Goal: Information Seeking & Learning: Check status

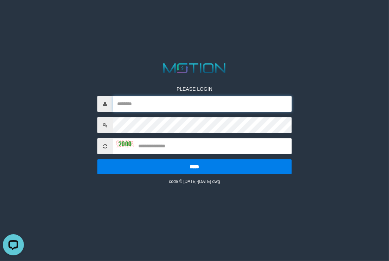
click at [207, 103] on input "text" at bounding box center [202, 104] width 179 height 16
paste input "**********"
type input "**********"
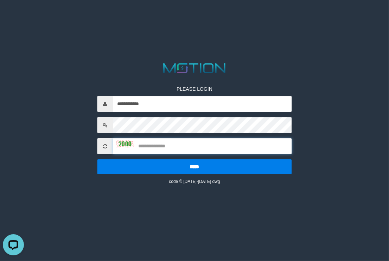
click at [210, 150] on input "text" at bounding box center [202, 146] width 179 height 16
type input "****"
click at [97, 159] on input "*****" at bounding box center [194, 166] width 195 height 15
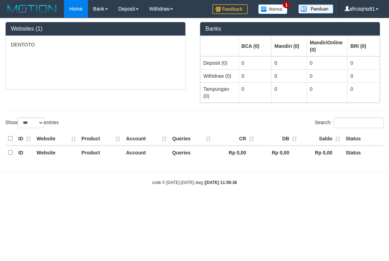
select select "***"
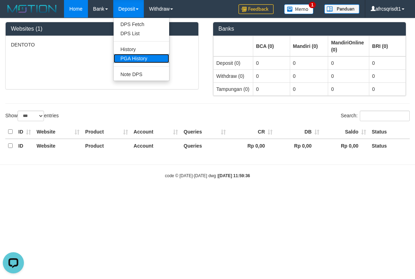
click at [140, 60] on link "PGA History" at bounding box center [142, 58] width 56 height 9
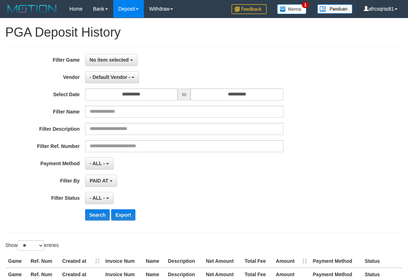
select select
select select "**"
click at [103, 61] on span "No item selected" at bounding box center [109, 60] width 39 height 6
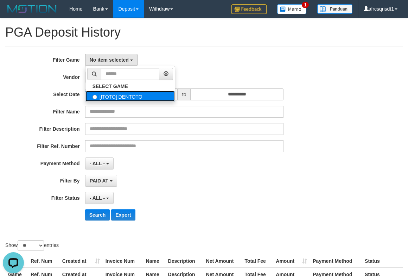
click at [123, 93] on label "[ITOTO] DENTOTO" at bounding box center [130, 96] width 89 height 11
select select "****"
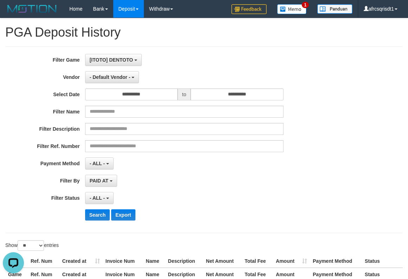
click at [158, 60] on div "[ITOTO] DENTOTO SELECT GAME [ITOTO] DENTOTO" at bounding box center [184, 60] width 199 height 12
click at [117, 91] on input "**********" at bounding box center [131, 94] width 93 height 12
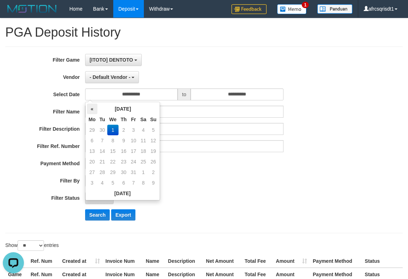
click at [94, 108] on th "«" at bounding box center [92, 108] width 11 height 11
click at [92, 173] on td "22" at bounding box center [92, 172] width 11 height 11
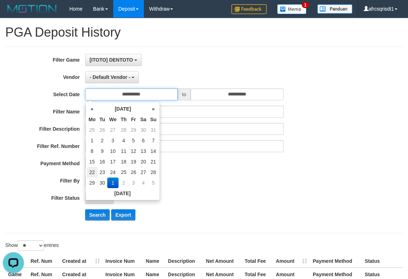
type input "**********"
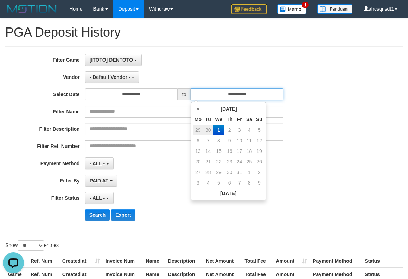
click at [217, 96] on input "**********" at bounding box center [237, 94] width 93 height 12
click at [197, 110] on th "«" at bounding box center [198, 108] width 11 height 11
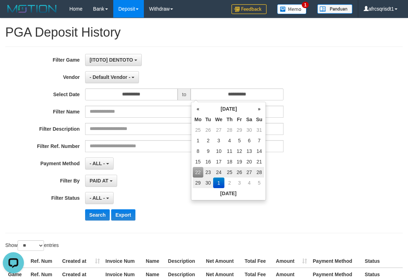
click at [258, 172] on td "28" at bounding box center [259, 172] width 10 height 11
type input "**********"
click at [293, 159] on div "**********" at bounding box center [170, 163] width 340 height 12
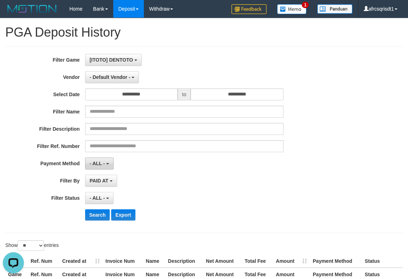
click at [94, 161] on span "- ALL -" at bounding box center [97, 163] width 15 height 6
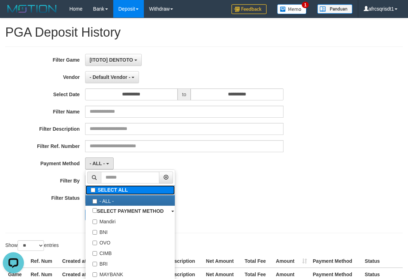
click at [106, 192] on label "SELECT ALL" at bounding box center [130, 190] width 89 height 10
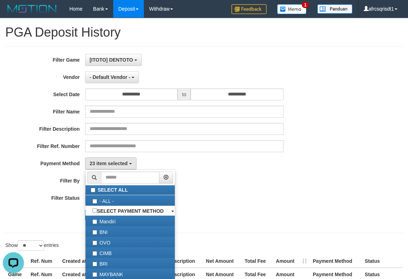
click at [254, 191] on div "**********" at bounding box center [170, 140] width 340 height 172
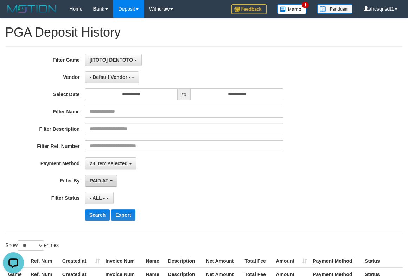
click at [111, 184] on button "PAID AT" at bounding box center [101, 181] width 32 height 12
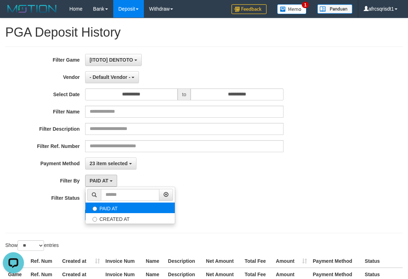
click at [121, 210] on label "PAID AT" at bounding box center [130, 207] width 89 height 11
drag, startPoint x: 237, startPoint y: 184, endPoint x: 160, endPoint y: 193, distance: 77.5
click at [235, 185] on div "PAID AT PAID AT CREATED AT" at bounding box center [184, 181] width 199 height 12
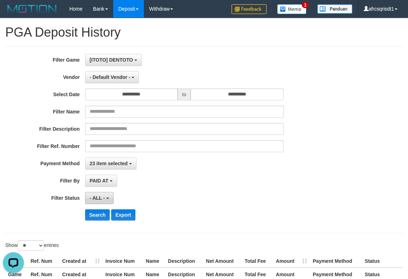
click at [111, 202] on button "- ALL -" at bounding box center [99, 198] width 29 height 12
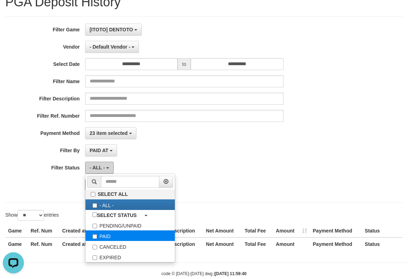
scroll to position [47, 0]
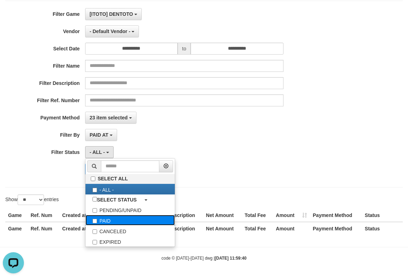
click at [127, 219] on label "PAID" at bounding box center [130, 220] width 89 height 11
select select "*"
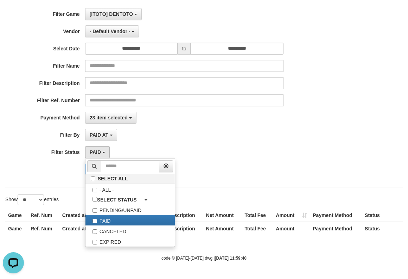
click at [233, 148] on div "PAID SELECT ALL - ALL - SELECT STATUS PENDING/UNPAID PAID CANCELED EXPIRED" at bounding box center [184, 152] width 199 height 12
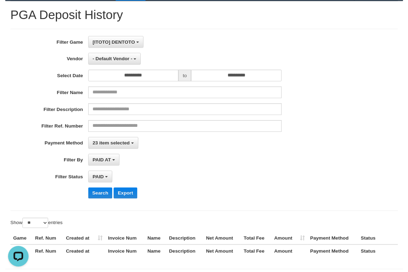
scroll to position [0, 0]
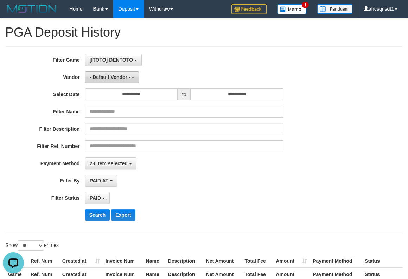
click at [133, 80] on button "- Default Vendor -" at bounding box center [112, 77] width 54 height 12
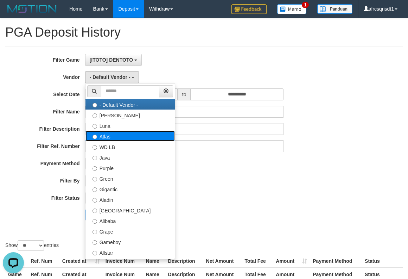
click at [125, 136] on label "Atlas" at bounding box center [130, 136] width 89 height 11
select select "**********"
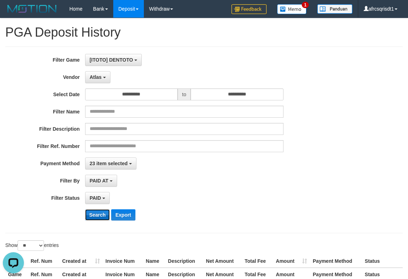
click at [94, 218] on button "Search" at bounding box center [97, 214] width 25 height 11
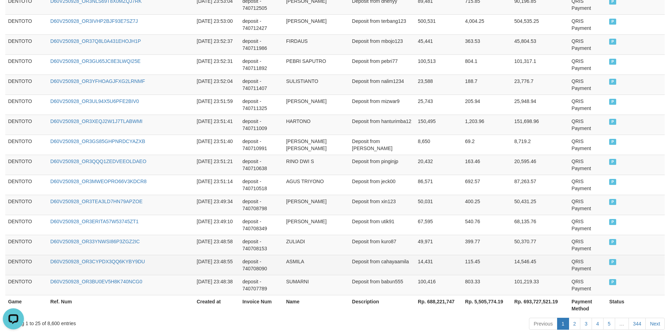
scroll to position [517, 0]
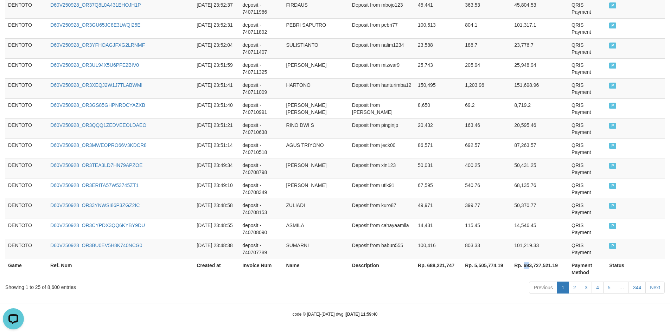
copy th "69"
copy th "693,727,5"
copy th "693,727,521"
drag, startPoint x: 517, startPoint y: 266, endPoint x: 544, endPoint y: 271, distance: 27.8
click at [408, 271] on th "Rp. 693,727,521.19" at bounding box center [540, 269] width 57 height 20
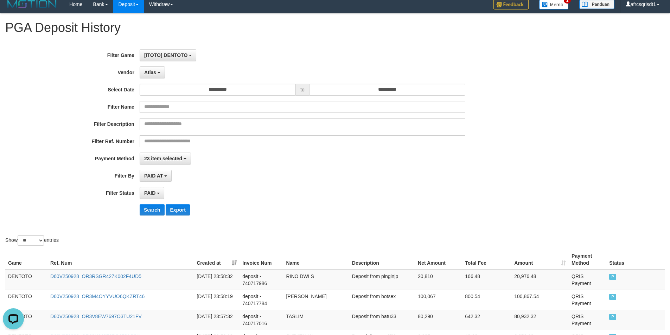
scroll to position [0, 0]
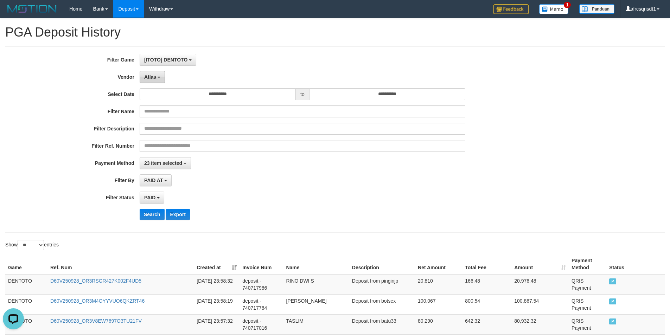
click at [161, 73] on button "Atlas" at bounding box center [152, 77] width 25 height 12
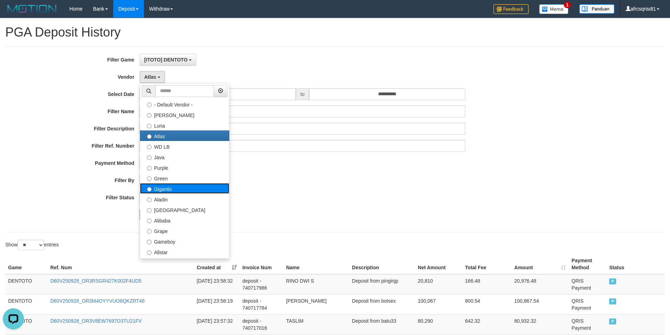
click at [178, 184] on label "Gigantic" at bounding box center [184, 188] width 89 height 11
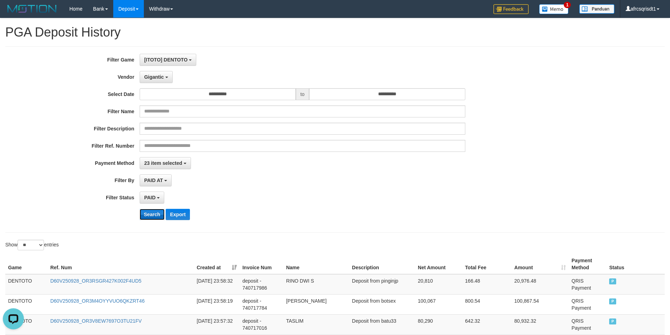
click at [156, 216] on button "Search" at bounding box center [152, 214] width 25 height 11
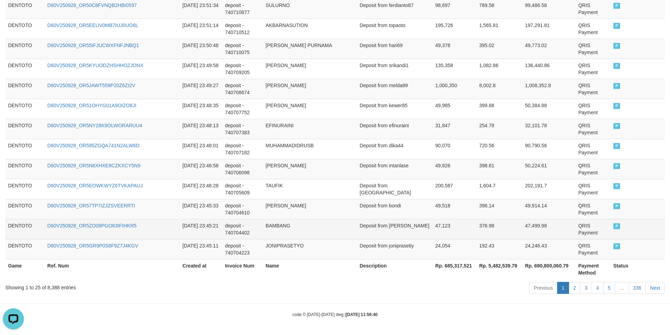
scroll to position [517, 0]
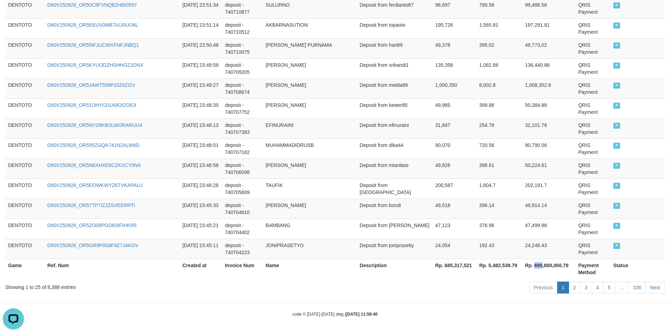
copy th "690"
copy th "690,80"
copy th "690,800,"
copy th "690,800,06"
copy th "690,800,060"
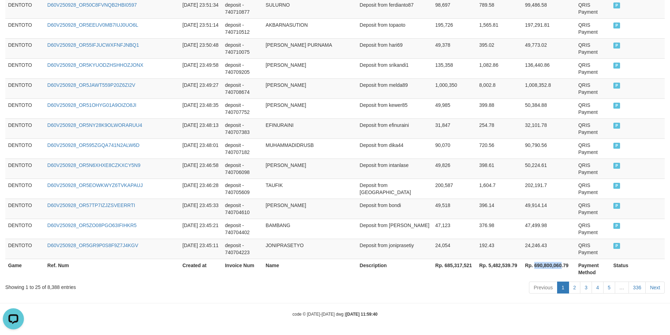
drag, startPoint x: 529, startPoint y: 265, endPoint x: 555, endPoint y: 265, distance: 26.7
click at [408, 265] on th "Rp. 690,800,060.79" at bounding box center [549, 269] width 53 height 20
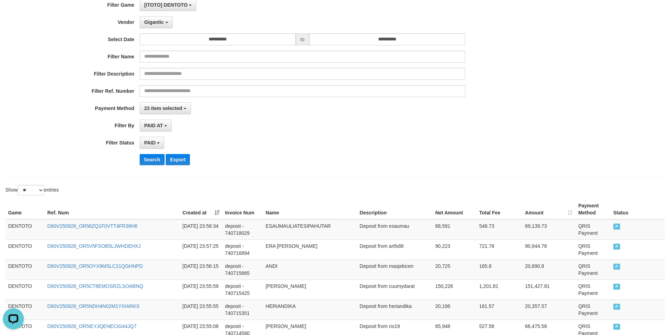
scroll to position [0, 0]
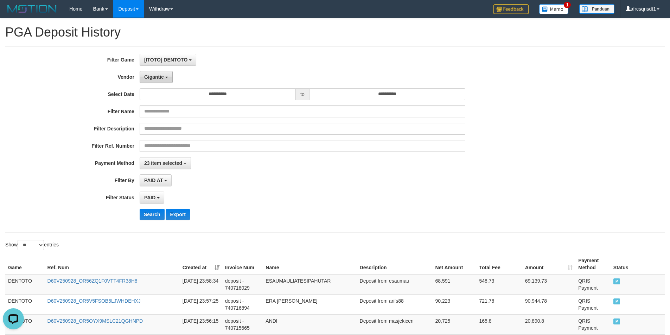
click at [167, 81] on button "Gigantic" at bounding box center [156, 77] width 33 height 12
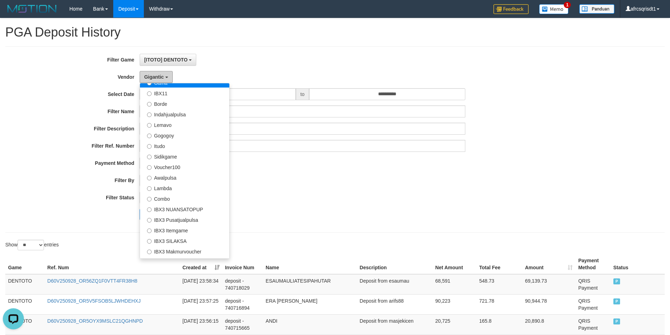
scroll to position [122, 0]
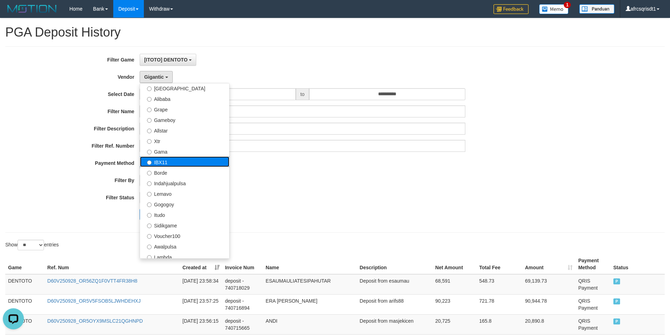
click at [173, 161] on label "IBX11" at bounding box center [184, 162] width 89 height 11
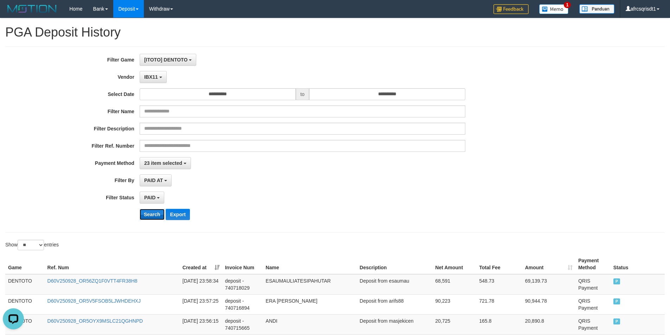
click at [152, 215] on button "Search" at bounding box center [152, 214] width 25 height 11
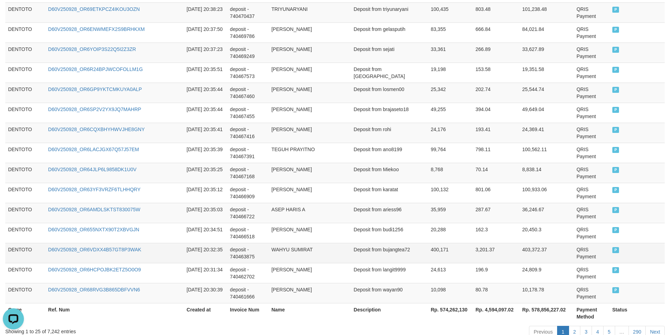
scroll to position [517, 0]
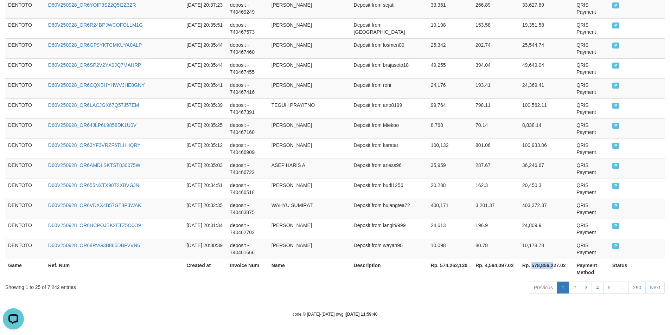
copy th "578,856,2"
copy th "578,856,22"
drag, startPoint x: 522, startPoint y: 265, endPoint x: 548, endPoint y: 269, distance: 26.3
click at [408, 269] on th "Rp. 578,856,227.02" at bounding box center [547, 269] width 54 height 20
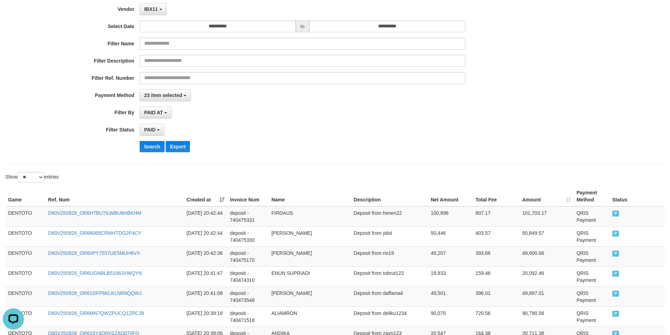
scroll to position [0, 0]
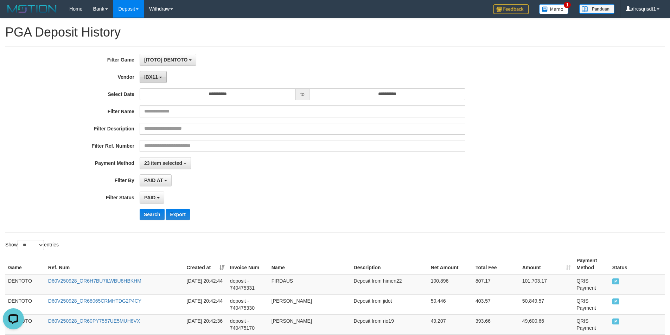
click at [160, 82] on button "IBX11" at bounding box center [153, 77] width 27 height 12
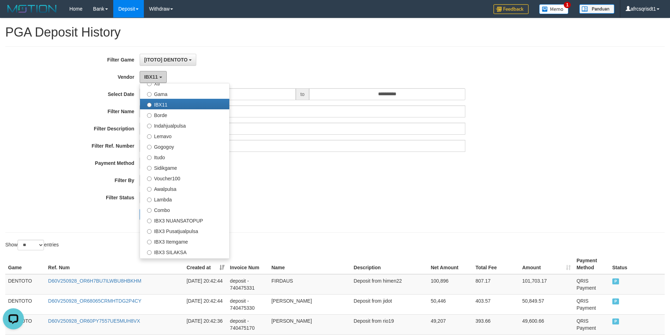
scroll to position [176, 0]
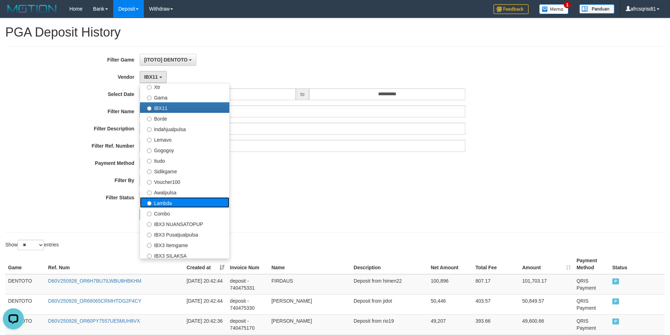
click at [169, 202] on label "Lambda" at bounding box center [184, 202] width 89 height 11
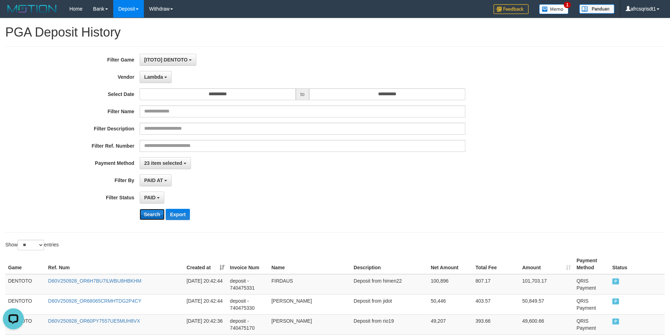
click at [149, 214] on button "Search" at bounding box center [152, 214] width 25 height 11
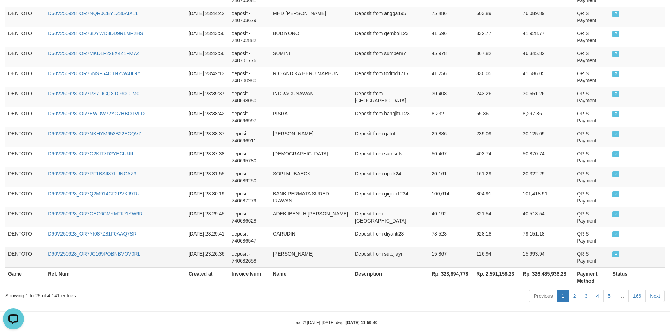
scroll to position [517, 0]
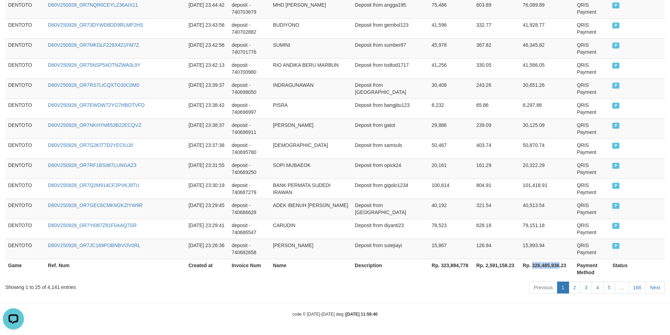
drag, startPoint x: 522, startPoint y: 264, endPoint x: 549, endPoint y: 265, distance: 26.8
click at [408, 265] on th "Rp. 326,485,936.23" at bounding box center [547, 269] width 54 height 20
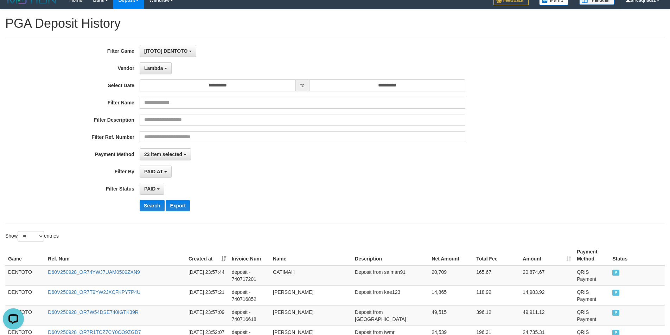
scroll to position [0, 0]
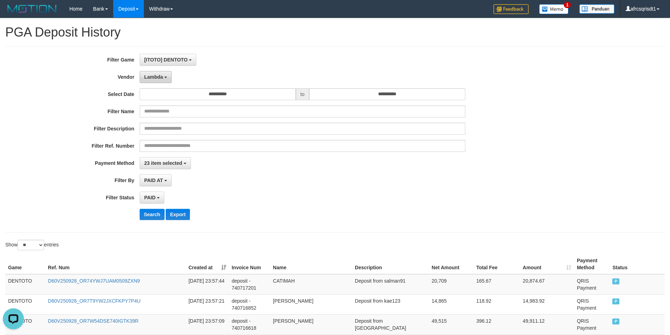
click at [159, 82] on button "Lambda" at bounding box center [156, 77] width 32 height 12
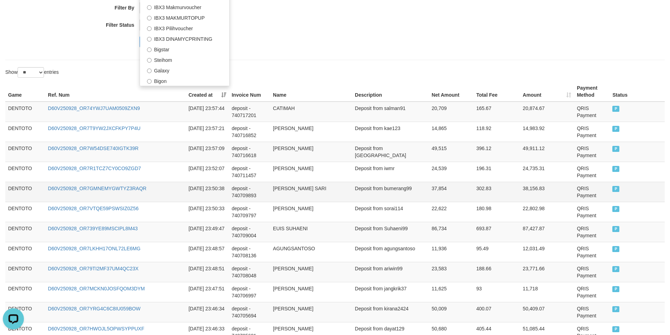
scroll to position [106, 0]
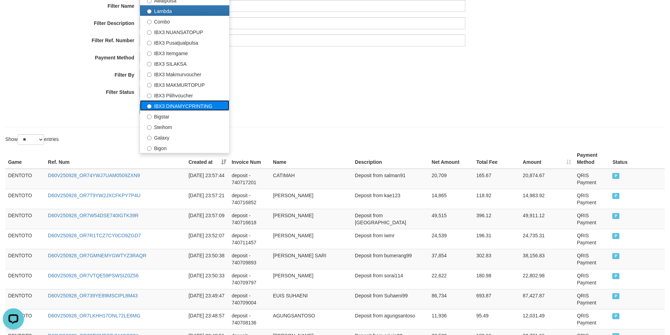
click at [198, 106] on label "IBX3 DINAMYCPRINTING" at bounding box center [184, 105] width 89 height 11
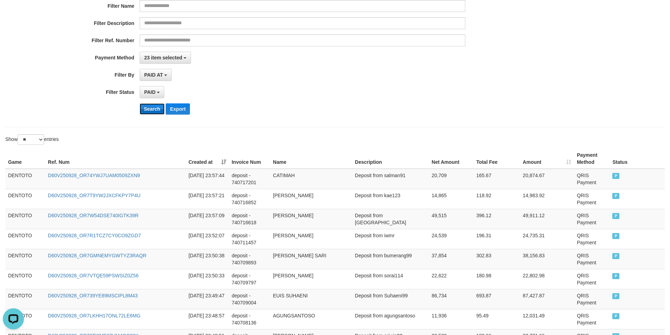
click at [148, 105] on button "Search" at bounding box center [152, 108] width 25 height 11
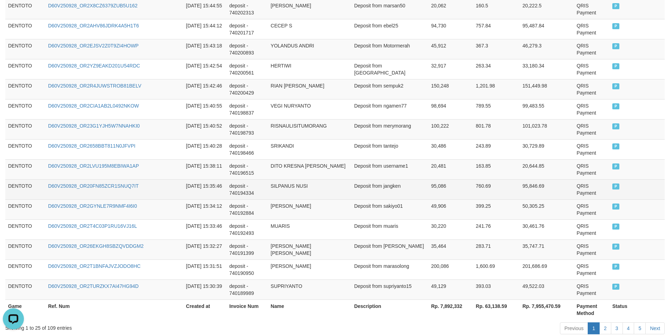
scroll to position [517, 0]
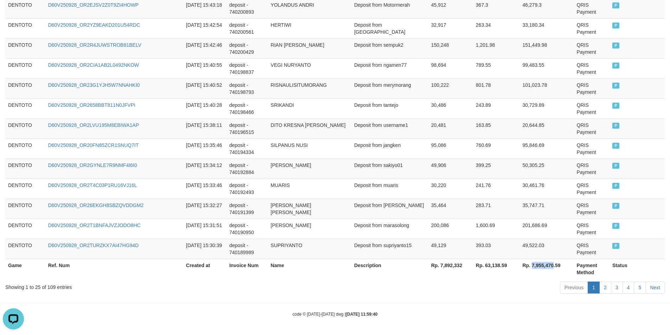
drag, startPoint x: 527, startPoint y: 266, endPoint x: 548, endPoint y: 269, distance: 20.9
click at [408, 269] on th "Rp. 7,955,470.59" at bounding box center [547, 269] width 54 height 20
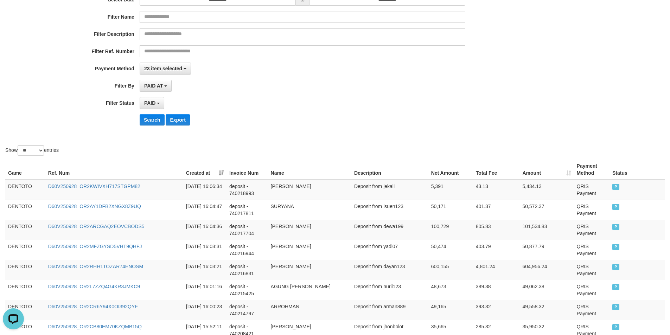
scroll to position [0, 0]
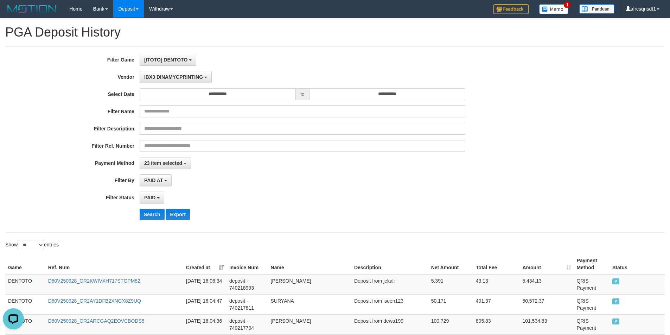
click at [92, 61] on label "Filter Game" at bounding box center [70, 59] width 140 height 10
click at [164, 77] on span "IBX3 DINAMYCPRINTING" at bounding box center [173, 77] width 59 height 6
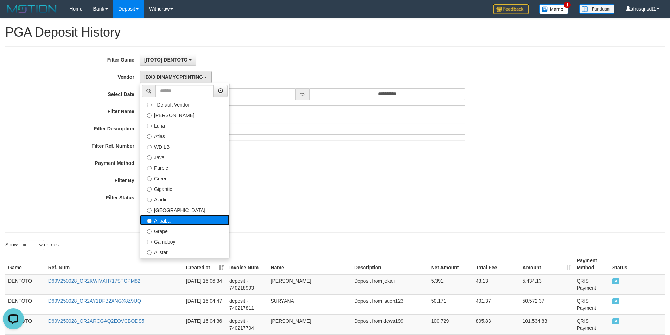
click at [183, 219] on label "Alibaba" at bounding box center [184, 220] width 89 height 11
select select "**********"
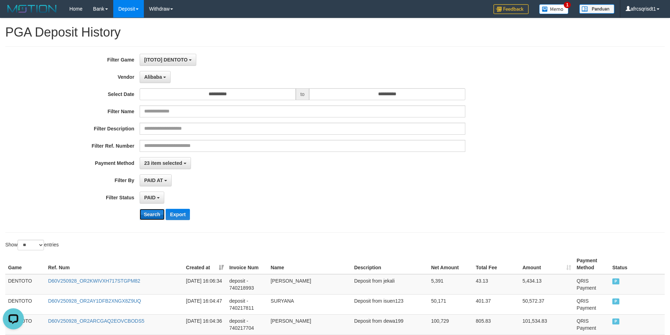
click at [153, 217] on button "Search" at bounding box center [152, 214] width 25 height 11
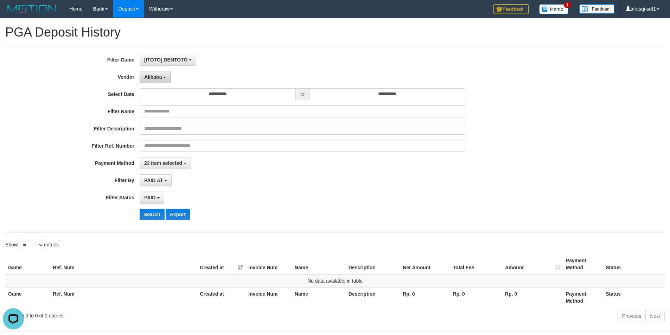
click at [156, 72] on button "Alibaba" at bounding box center [155, 77] width 31 height 12
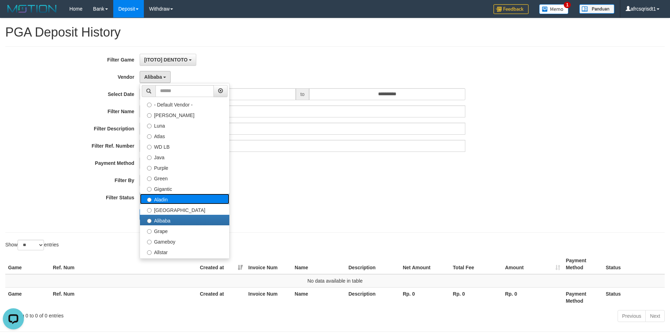
click at [178, 200] on label "Aladin" at bounding box center [184, 199] width 89 height 11
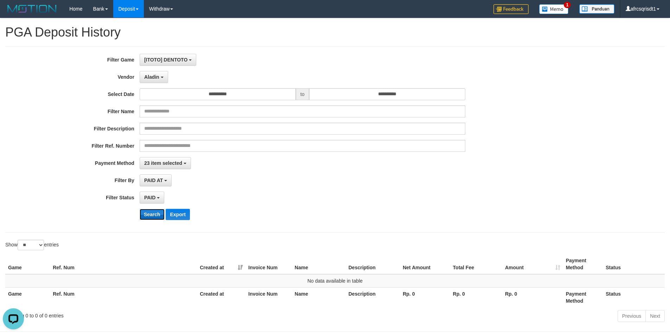
click at [149, 215] on button "Search" at bounding box center [152, 214] width 25 height 11
click at [159, 82] on button "Aladin" at bounding box center [154, 77] width 29 height 12
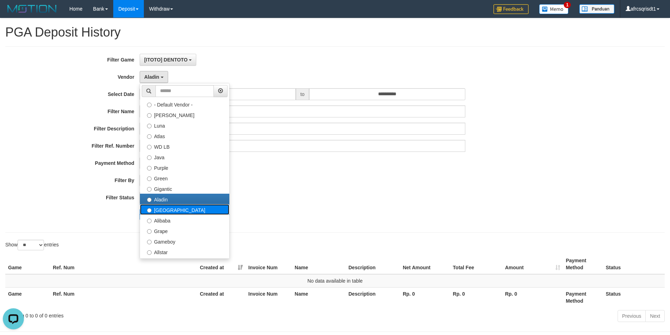
click at [179, 207] on label "[GEOGRAPHIC_DATA]" at bounding box center [184, 209] width 89 height 11
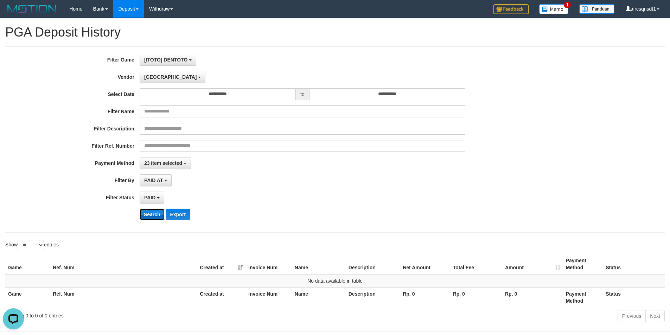
click at [157, 214] on button "Search" at bounding box center [152, 214] width 25 height 11
click at [160, 80] on button "[GEOGRAPHIC_DATA]" at bounding box center [173, 77] width 66 height 12
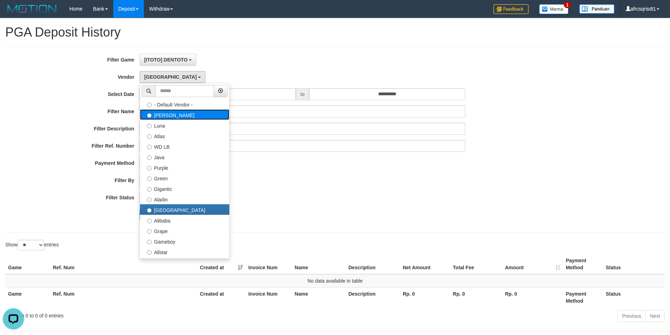
click at [191, 116] on label "[PERSON_NAME]" at bounding box center [184, 114] width 89 height 11
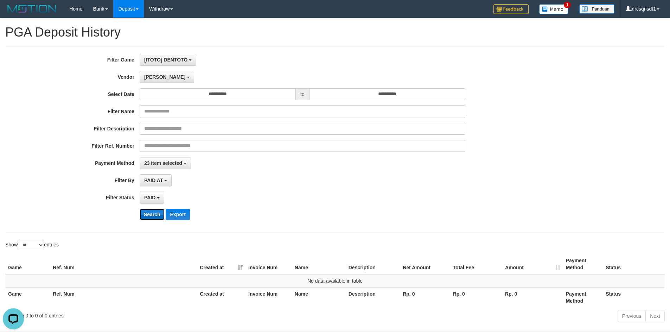
click at [145, 214] on button "Search" at bounding box center [152, 214] width 25 height 11
click at [145, 80] on span "[PERSON_NAME]" at bounding box center [164, 77] width 41 height 6
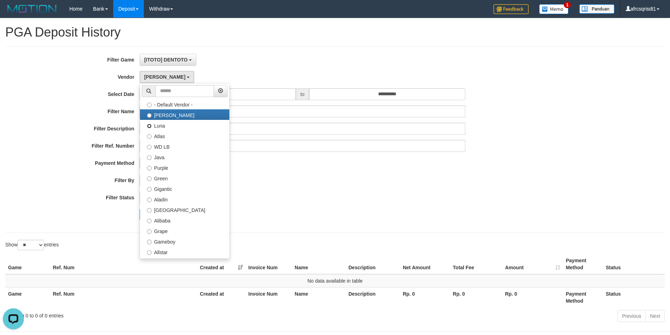
click at [150, 128] on label "Luna" at bounding box center [184, 125] width 89 height 11
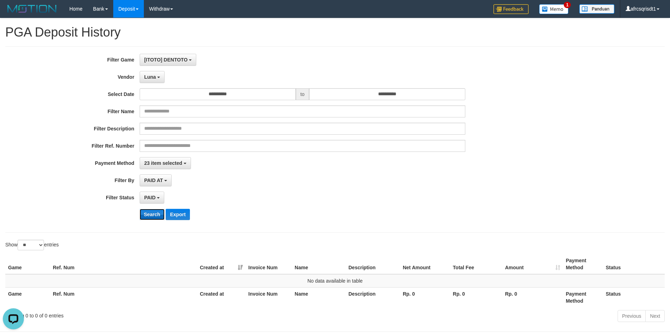
click at [147, 217] on button "Search" at bounding box center [152, 214] width 25 height 11
click at [153, 84] on div "**********" at bounding box center [279, 140] width 559 height 172
click at [153, 82] on button "Luna" at bounding box center [152, 77] width 25 height 12
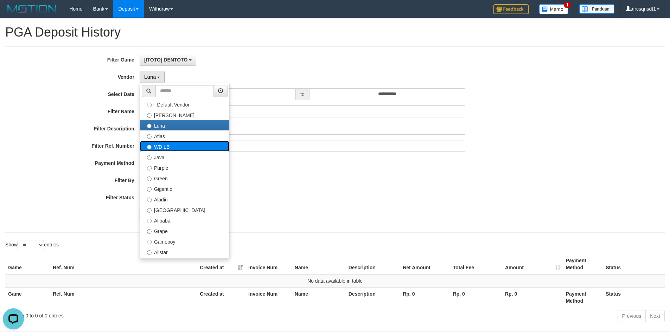
click at [164, 142] on label "WD LB" at bounding box center [184, 146] width 89 height 11
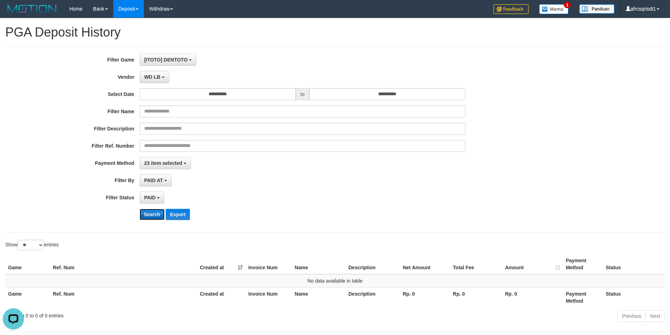
click at [148, 214] on button "Search" at bounding box center [152, 214] width 25 height 11
click at [157, 75] on span "WD LB" at bounding box center [152, 77] width 16 height 6
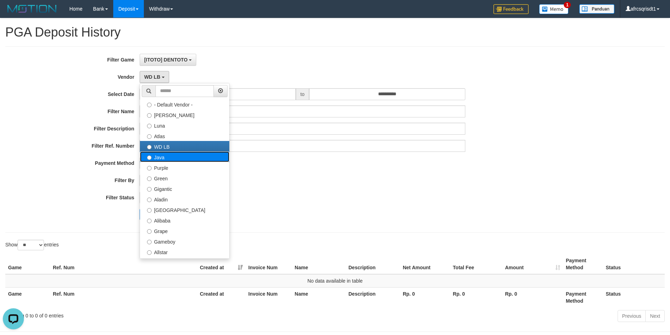
click at [172, 156] on label "Java" at bounding box center [184, 157] width 89 height 11
select select "**********"
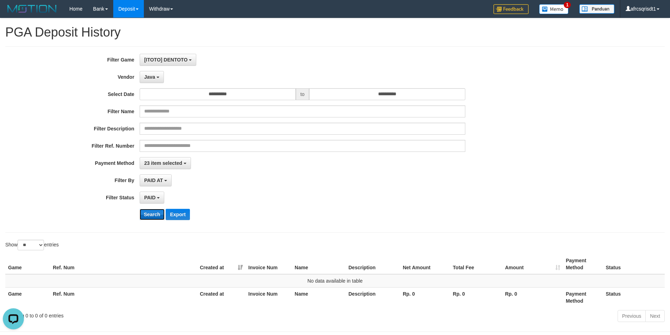
click at [153, 216] on button "Search" at bounding box center [152, 214] width 25 height 11
click at [149, 81] on button "Java" at bounding box center [152, 77] width 24 height 12
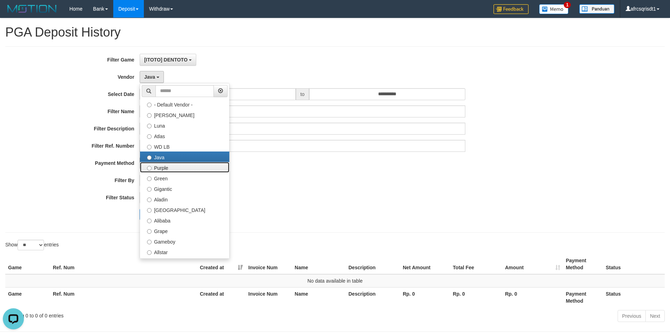
click at [159, 164] on label "Purple" at bounding box center [184, 167] width 89 height 11
select select "**********"
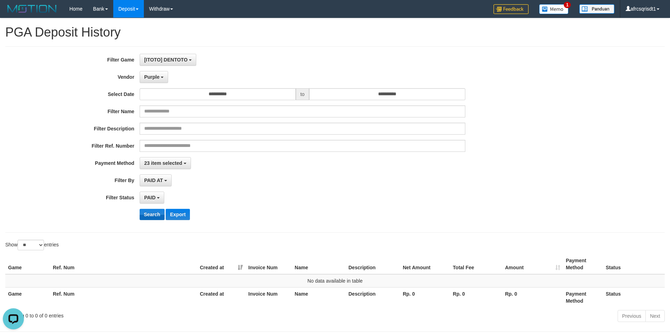
click at [154, 209] on div "**********" at bounding box center [279, 140] width 559 height 172
drag, startPoint x: 153, startPoint y: 214, endPoint x: 152, endPoint y: 209, distance: 5.0
click at [153, 215] on button "Search" at bounding box center [152, 214] width 25 height 11
click at [155, 82] on button "Purple" at bounding box center [154, 77] width 29 height 12
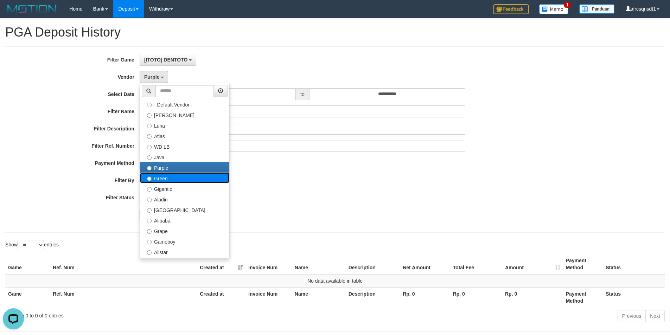
click at [162, 179] on label "Green" at bounding box center [184, 178] width 89 height 11
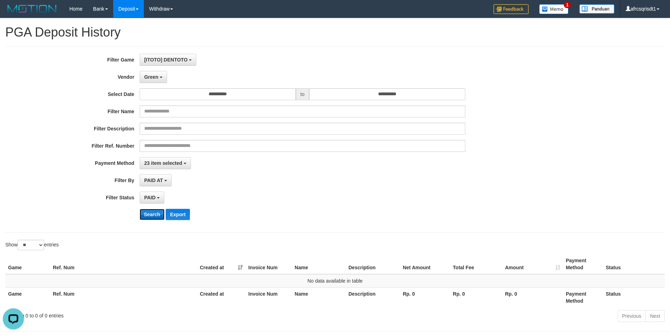
click at [146, 216] on button "Search" at bounding box center [152, 214] width 25 height 11
click at [153, 77] on button "Green" at bounding box center [153, 77] width 27 height 12
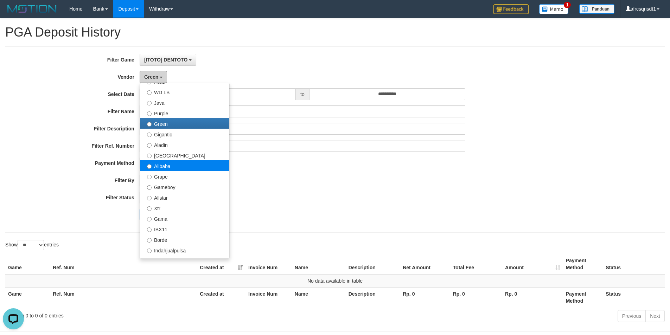
scroll to position [70, 0]
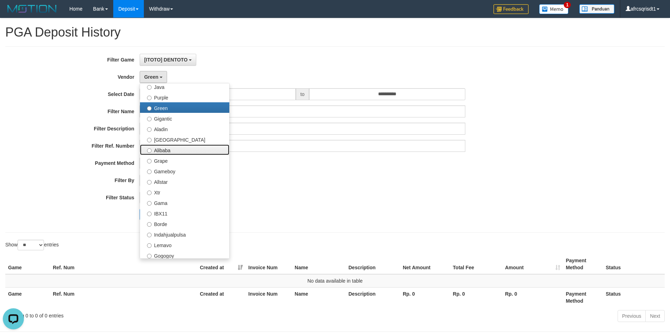
click at [173, 151] on label "Alibaba" at bounding box center [184, 150] width 89 height 11
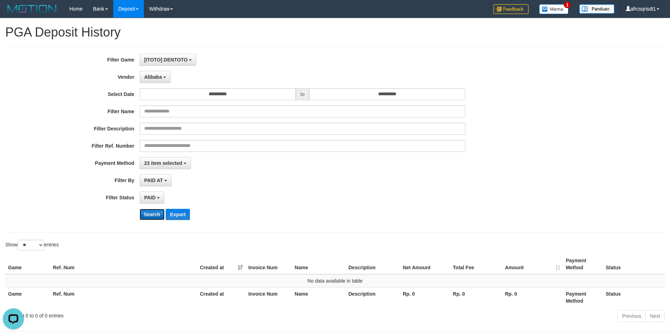
click at [159, 211] on button "Search" at bounding box center [152, 214] width 25 height 11
click at [156, 80] on button "Alibaba" at bounding box center [155, 77] width 31 height 12
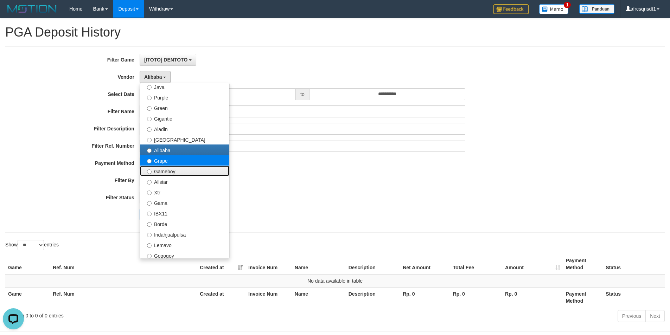
drag, startPoint x: 169, startPoint y: 166, endPoint x: 170, endPoint y: 161, distance: 5.7
click at [170, 161] on ul "- Default Vendor - [PERSON_NAME] Atlas WD LB Java Purple Green Gigantic Aladin …" at bounding box center [185, 171] width 90 height 176
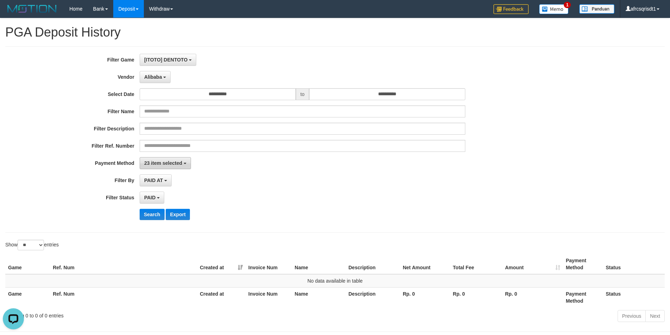
click at [170, 161] on span "23 item selected" at bounding box center [163, 163] width 38 height 6
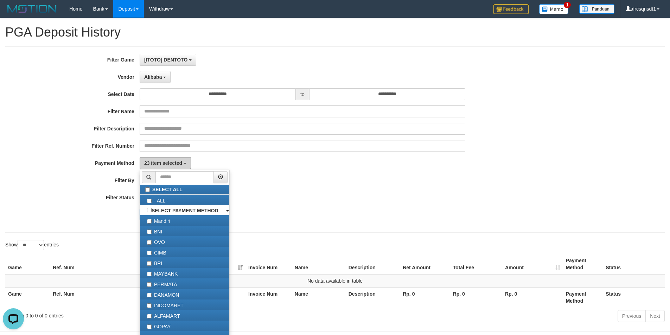
click at [170, 160] on button "23 item selected" at bounding box center [165, 163] width 51 height 12
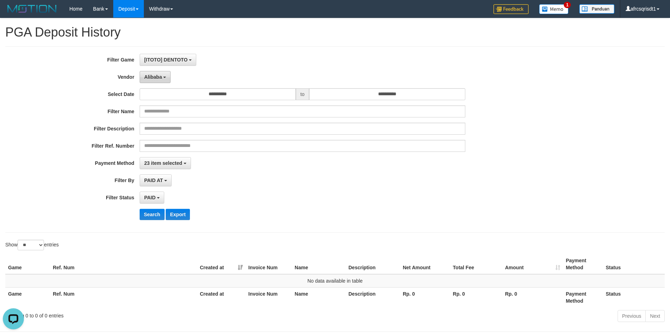
click at [148, 74] on span "Alibaba" at bounding box center [153, 77] width 18 height 6
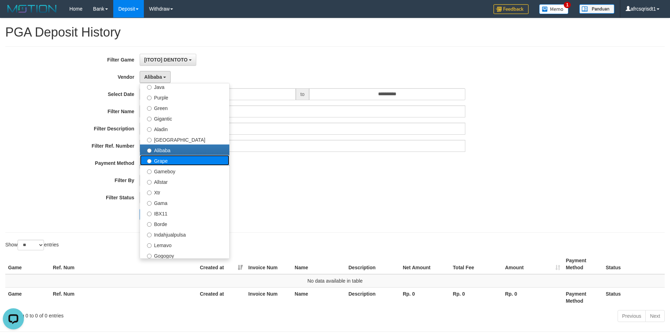
drag, startPoint x: 164, startPoint y: 157, endPoint x: 181, endPoint y: 164, distance: 18.9
click at [169, 160] on label "Grape" at bounding box center [184, 160] width 89 height 11
click at [184, 163] on label "Grape" at bounding box center [184, 160] width 89 height 11
select select "**********"
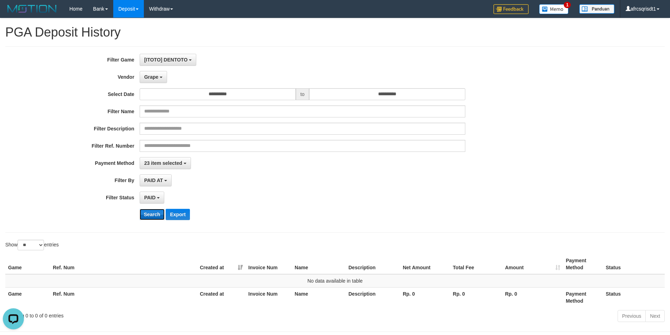
click at [143, 214] on button "Search" at bounding box center [152, 214] width 25 height 11
click at [168, 78] on div "Grape - Default Vendor - [PERSON_NAME] Atlas WD LB Java Purple Green Gigantic A…" at bounding box center [303, 77] width 326 height 12
click at [160, 77] on b "button" at bounding box center [161, 77] width 3 height 1
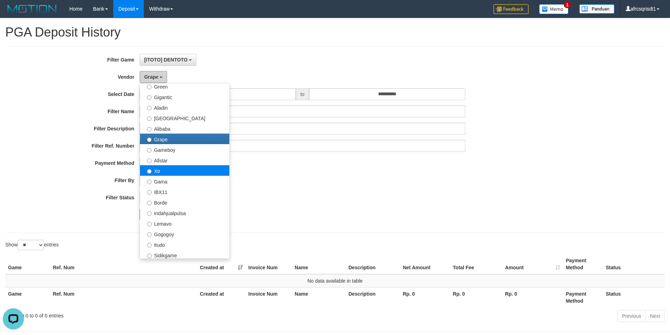
scroll to position [141, 0]
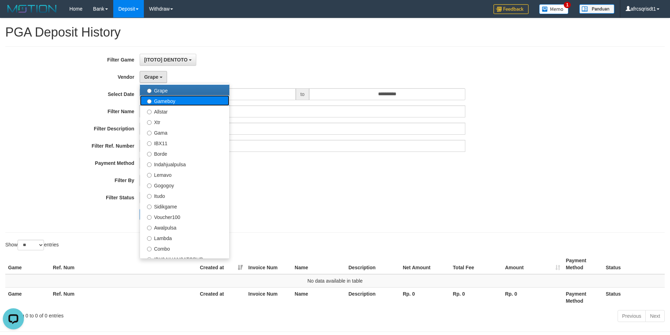
click at [178, 104] on label "Gameboy" at bounding box center [184, 100] width 89 height 11
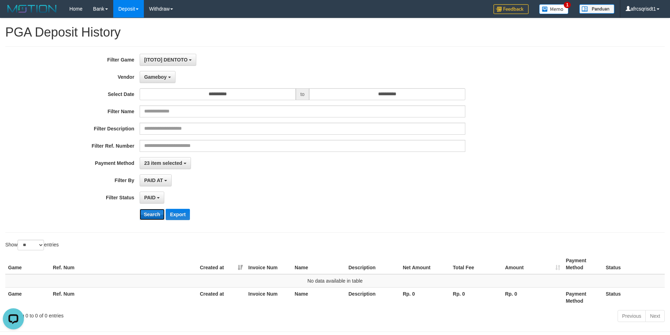
click at [149, 209] on button "Search" at bounding box center [152, 214] width 25 height 11
click at [149, 210] on button "Search" at bounding box center [152, 214] width 25 height 11
click at [163, 77] on span "Gameboy" at bounding box center [155, 77] width 23 height 6
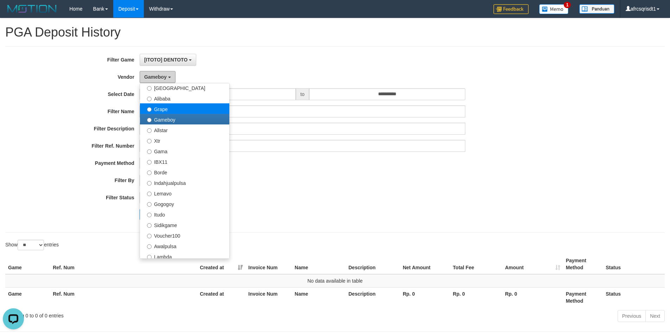
scroll to position [106, 0]
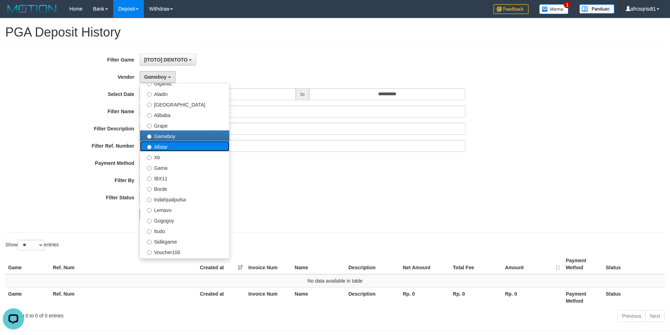
click at [183, 147] on label "Allstar" at bounding box center [184, 146] width 89 height 11
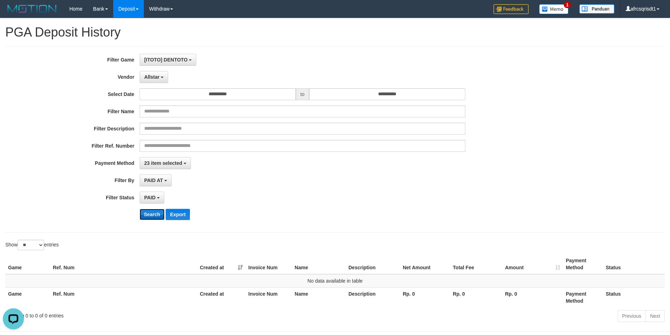
click at [155, 214] on button "Search" at bounding box center [152, 214] width 25 height 11
click at [161, 83] on div "**********" at bounding box center [279, 140] width 559 height 172
click at [158, 81] on button "Allstar" at bounding box center [154, 77] width 29 height 12
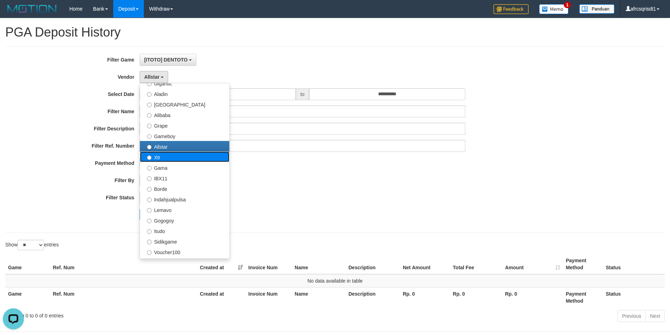
click at [162, 158] on label "Xtr" at bounding box center [184, 157] width 89 height 11
select select "**********"
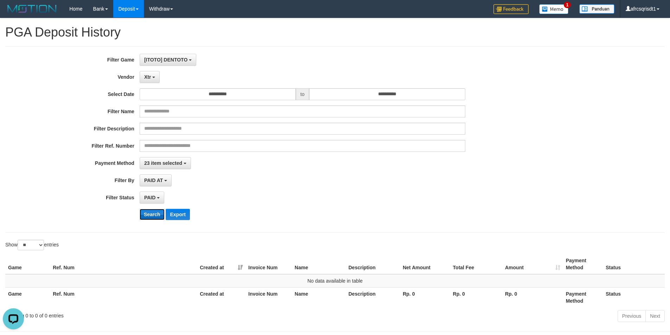
click at [150, 210] on button "Search" at bounding box center [152, 214] width 25 height 11
click at [154, 75] on button "Xtr" at bounding box center [150, 77] width 20 height 12
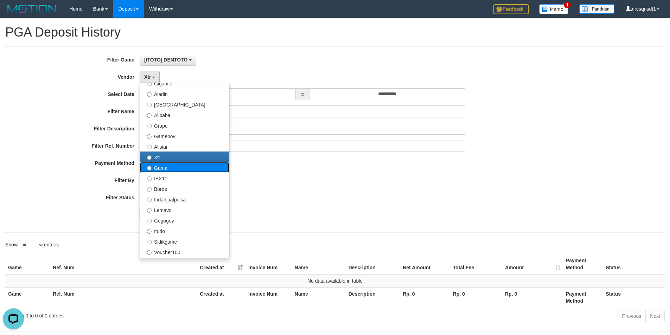
click at [168, 168] on label "Gama" at bounding box center [184, 167] width 89 height 11
select select "**********"
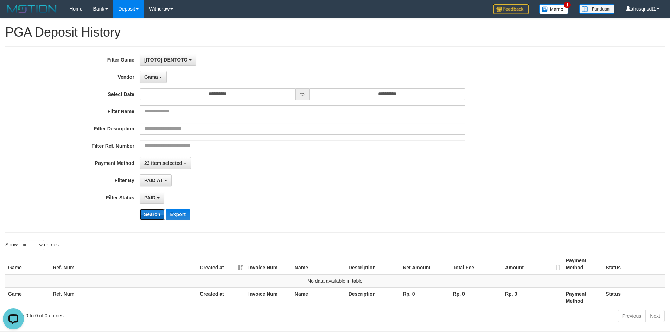
click at [146, 217] on button "Search" at bounding box center [152, 214] width 25 height 11
drag, startPoint x: 157, startPoint y: 90, endPoint x: 153, endPoint y: 76, distance: 14.2
click at [154, 82] on div "**********" at bounding box center [279, 140] width 559 height 172
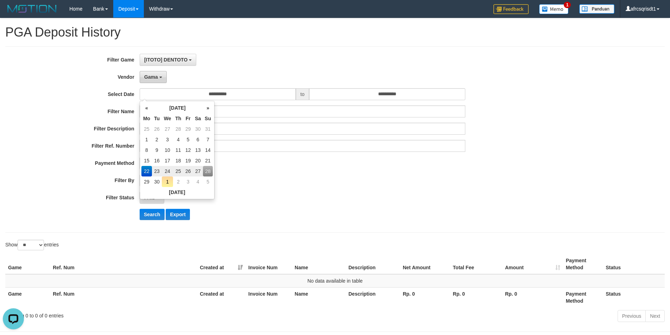
click at [153, 76] on span "Gama" at bounding box center [151, 77] width 14 height 6
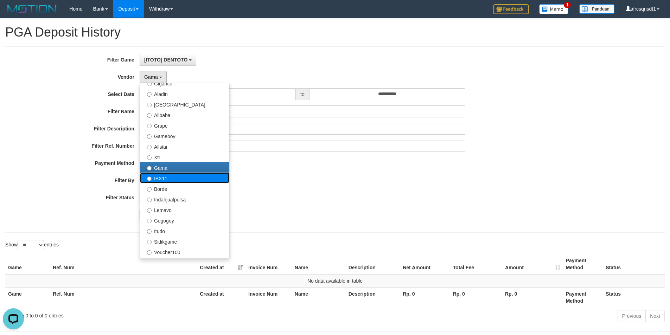
click at [173, 182] on label "IBX11" at bounding box center [184, 178] width 89 height 11
select select "**********"
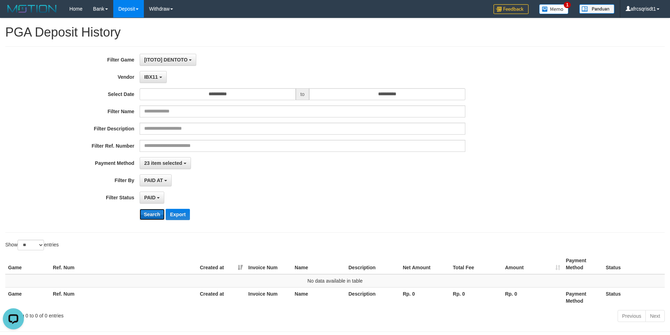
click at [159, 220] on button "Search" at bounding box center [152, 214] width 25 height 11
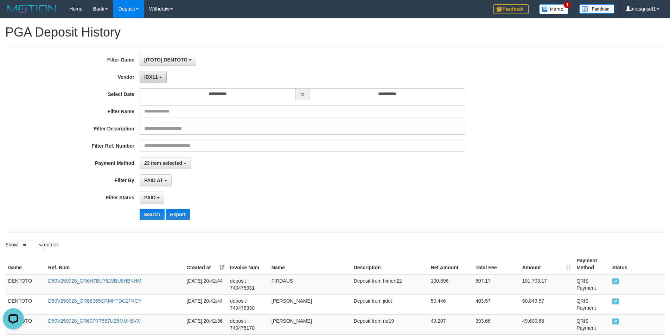
click at [163, 80] on button "IBX11" at bounding box center [153, 77] width 27 height 12
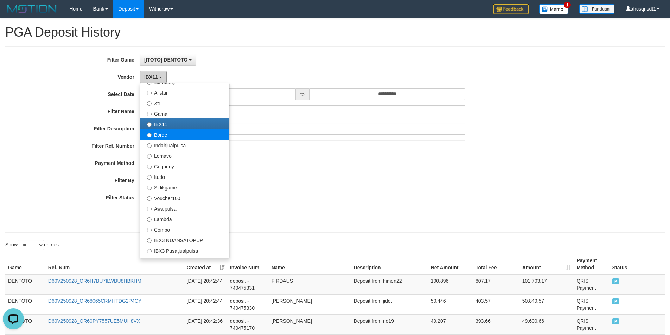
scroll to position [176, 0]
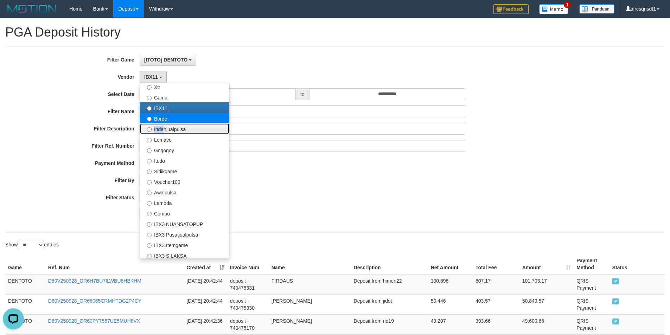
drag, startPoint x: 162, startPoint y: 126, endPoint x: 163, endPoint y: 120, distance: 6.1
click at [163, 120] on ul "- Default Vendor - [PERSON_NAME] Atlas WD LB Java Purple Green Gigantic Aladin …" at bounding box center [185, 171] width 90 height 176
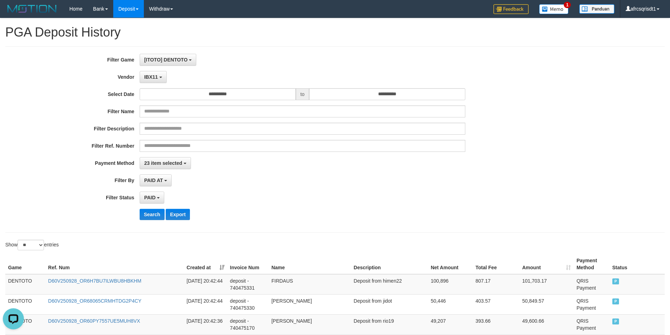
click at [163, 119] on div "**********" at bounding box center [279, 140] width 559 height 172
click at [155, 75] on span "IBX11" at bounding box center [151, 77] width 14 height 6
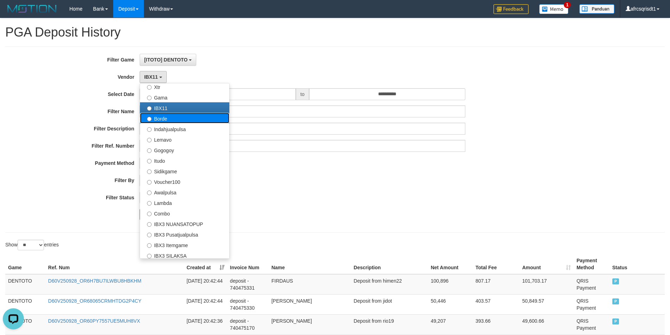
click at [165, 119] on label "Borde" at bounding box center [184, 118] width 89 height 11
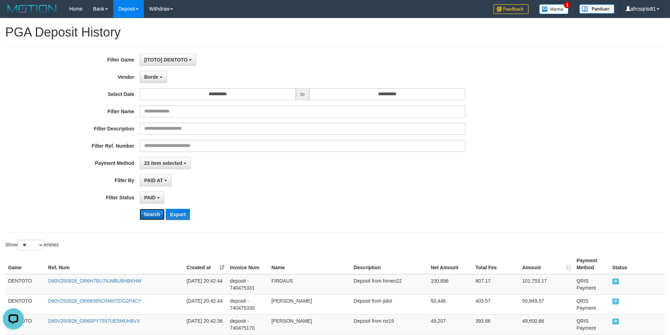
click at [148, 210] on button "Search" at bounding box center [152, 214] width 25 height 11
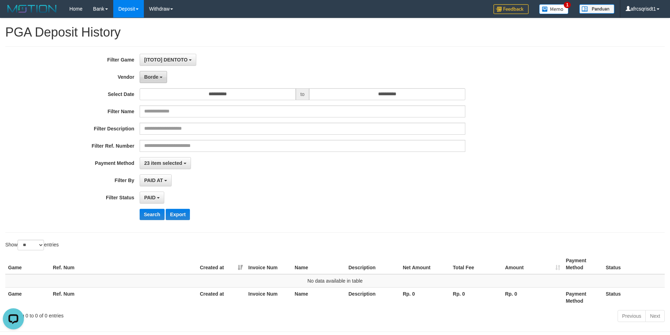
click at [158, 80] on span "Borde" at bounding box center [151, 77] width 14 height 6
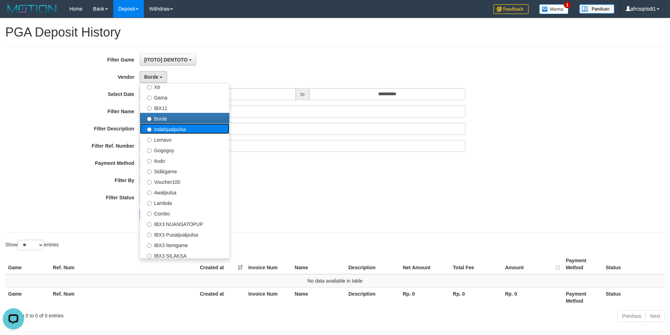
click at [164, 128] on label "Indahjualpulsa" at bounding box center [184, 129] width 89 height 11
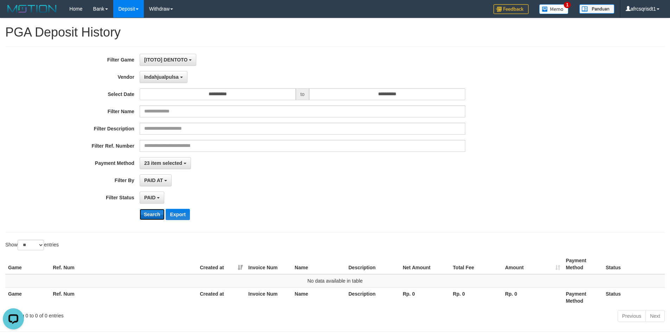
click at [149, 211] on button "Search" at bounding box center [152, 214] width 25 height 11
click at [150, 81] on button "Indahjualpulsa" at bounding box center [164, 77] width 48 height 12
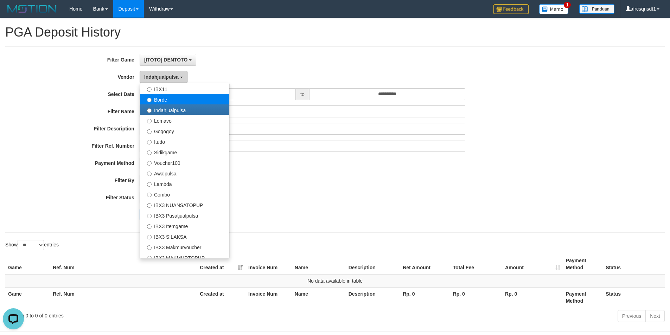
scroll to position [211, 0]
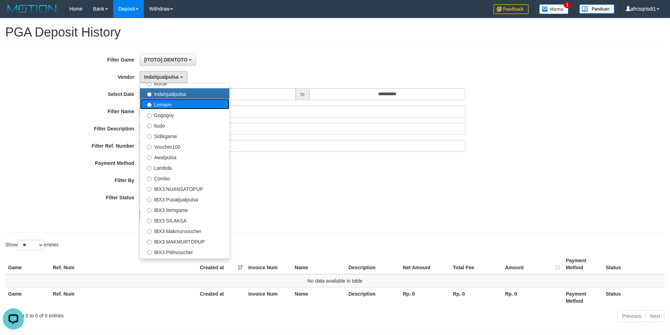
click at [153, 103] on label "Lemavo" at bounding box center [184, 104] width 89 height 11
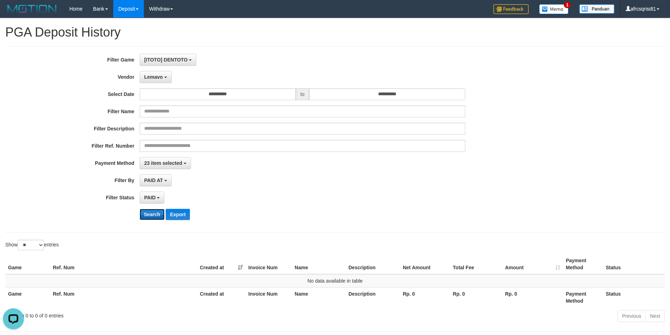
click at [151, 216] on button "Search" at bounding box center [152, 214] width 25 height 11
drag, startPoint x: 147, startPoint y: 79, endPoint x: 150, endPoint y: 87, distance: 8.5
click at [147, 79] on span "Lemavo" at bounding box center [153, 77] width 19 height 6
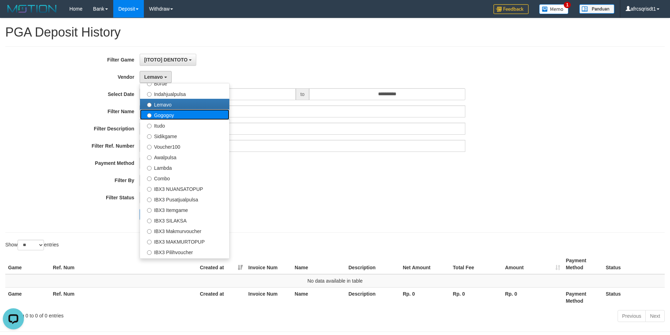
click at [162, 118] on label "Gogogoy" at bounding box center [184, 114] width 89 height 11
select select "**********"
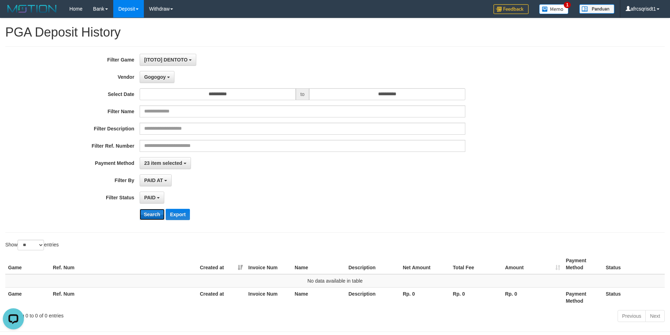
click at [152, 213] on button "Search" at bounding box center [152, 214] width 25 height 11
click at [158, 81] on button "Gogogoy" at bounding box center [157, 77] width 35 height 12
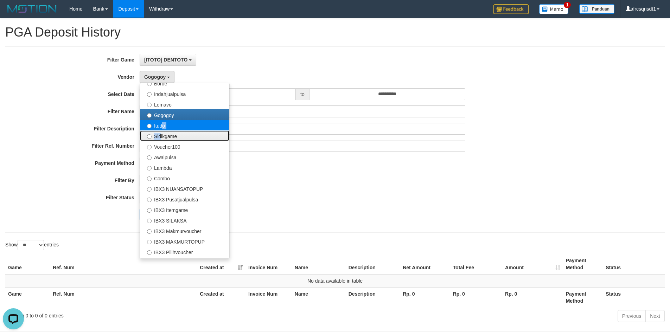
click at [159, 130] on ul "- Default Vendor - [PERSON_NAME] Atlas WD LB Java Purple Green Gigantic Aladin …" at bounding box center [185, 171] width 90 height 176
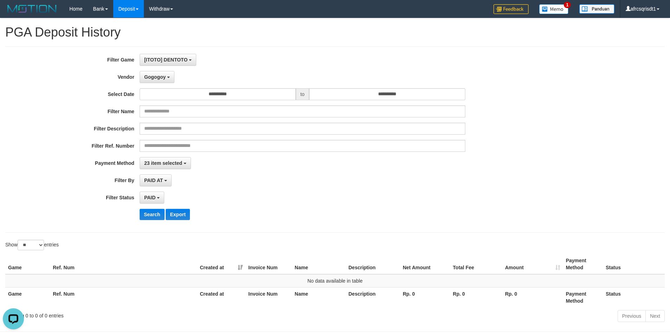
click at [152, 85] on div "**********" at bounding box center [279, 140] width 559 height 172
click at [152, 78] on span "Gogogoy" at bounding box center [154, 77] width 21 height 6
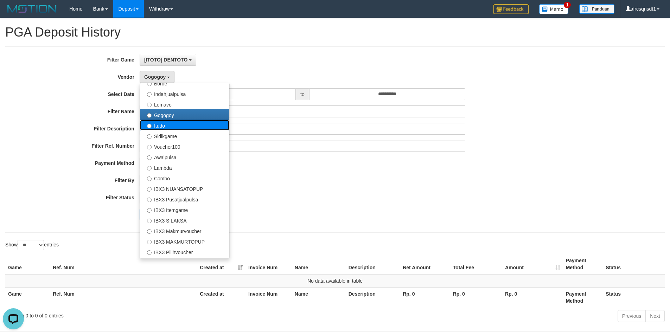
click at [156, 124] on label "Itudo" at bounding box center [184, 125] width 89 height 11
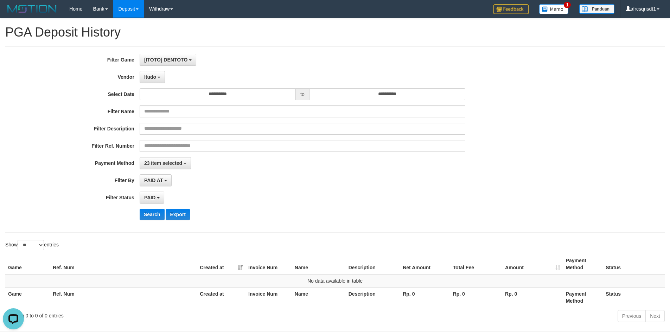
click at [153, 222] on div "**********" at bounding box center [279, 140] width 559 height 172
click at [155, 220] on button "Search" at bounding box center [152, 214] width 25 height 11
click at [152, 75] on span "Itudo" at bounding box center [150, 77] width 12 height 6
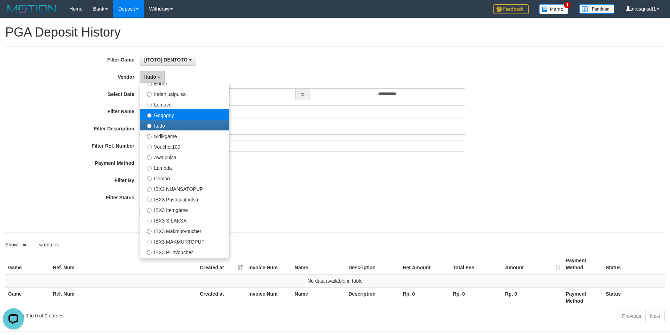
scroll to position [246, 0]
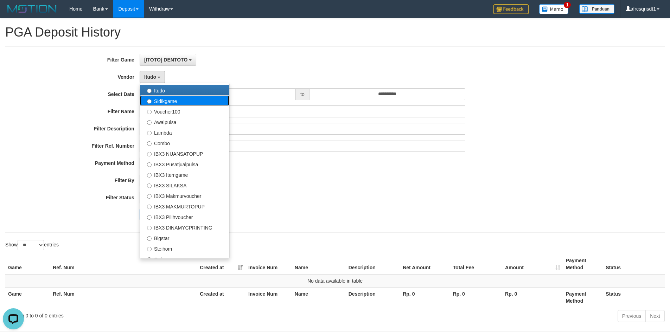
click at [187, 103] on label "Sidikgame" at bounding box center [184, 100] width 89 height 11
select select "**********"
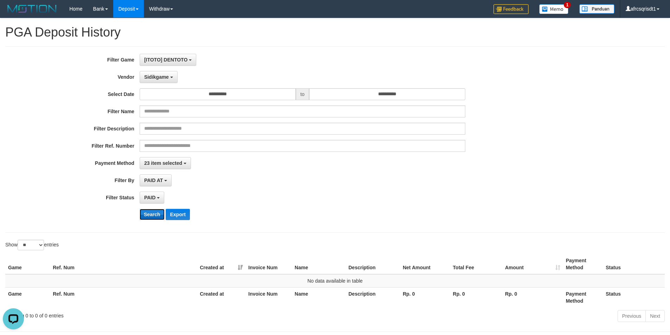
click at [149, 209] on button "Search" at bounding box center [152, 214] width 25 height 11
click at [149, 212] on button "Search" at bounding box center [152, 214] width 25 height 11
click at [158, 85] on div "**********" at bounding box center [279, 140] width 559 height 172
click at [158, 82] on button "Sidikgame" at bounding box center [159, 77] width 38 height 12
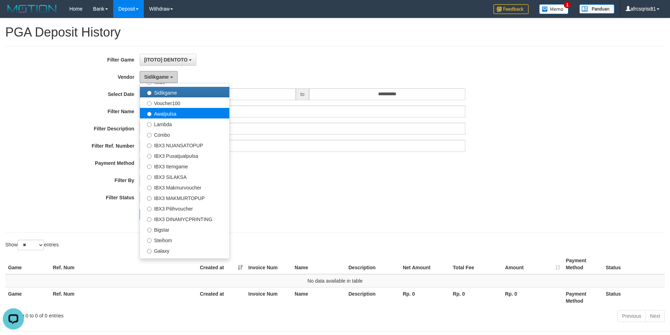
scroll to position [263, 0]
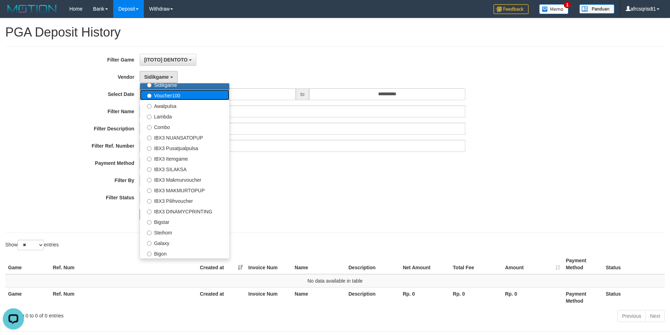
click at [168, 99] on label "Voucher100" at bounding box center [184, 95] width 89 height 11
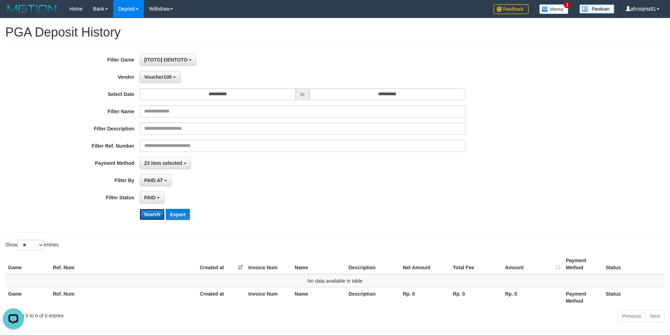
click at [157, 209] on button "Search" at bounding box center [152, 214] width 25 height 11
click at [160, 83] on button "Voucher100" at bounding box center [160, 77] width 41 height 12
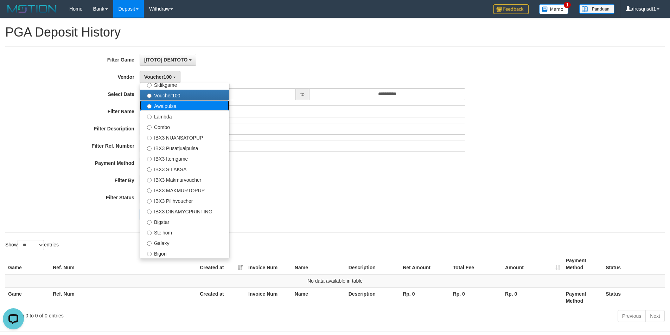
click at [166, 108] on label "Awalpulsa" at bounding box center [184, 105] width 89 height 11
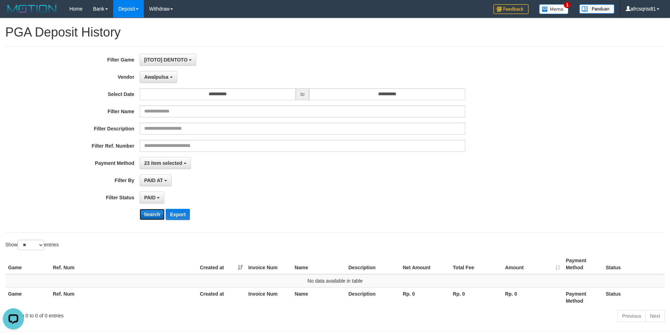
click at [161, 218] on button "Search" at bounding box center [152, 214] width 25 height 11
click at [162, 77] on span "Awalpulsa" at bounding box center [156, 77] width 24 height 6
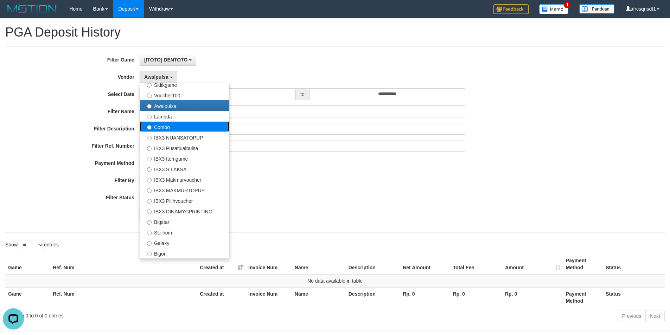
click at [170, 126] on label "Combo" at bounding box center [184, 126] width 89 height 11
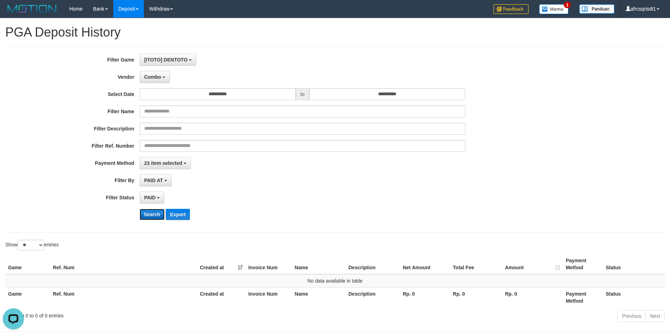
click at [149, 219] on button "Search" at bounding box center [152, 214] width 25 height 11
click at [152, 76] on span "Combo" at bounding box center [152, 77] width 17 height 6
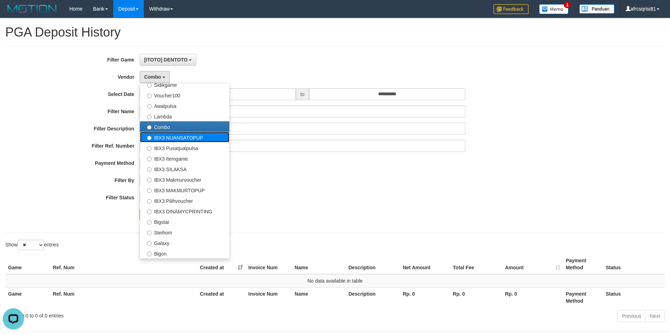
click at [166, 138] on label "IBX3 NUANSATOPUP" at bounding box center [184, 137] width 89 height 11
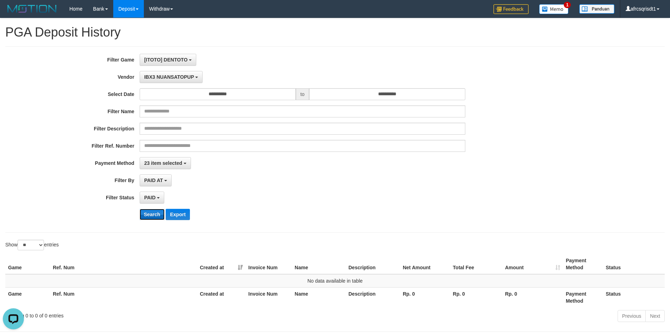
click at [147, 219] on button "Search" at bounding box center [152, 214] width 25 height 11
click at [158, 78] on span "IBX3 NUANSATOPUP" at bounding box center [169, 77] width 50 height 6
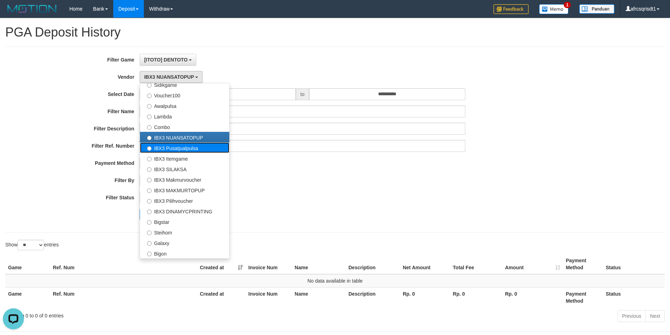
click at [166, 144] on label "IBX3 Pusatjualpulsa" at bounding box center [184, 148] width 89 height 11
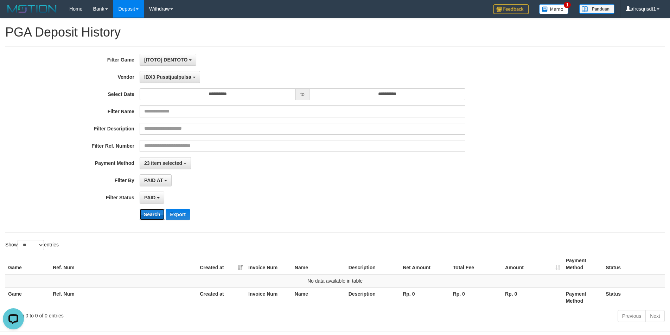
click at [161, 215] on button "Search" at bounding box center [152, 214] width 25 height 11
click at [159, 76] on span "IBX3 Pusatjualpulsa" at bounding box center [167, 77] width 47 height 6
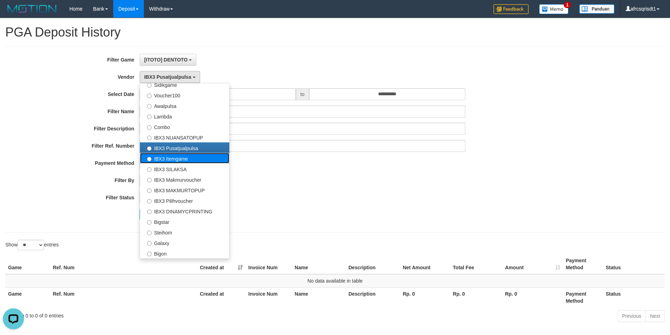
drag, startPoint x: 175, startPoint y: 161, endPoint x: 167, endPoint y: 190, distance: 29.9
click at [175, 162] on label "IBX3 Itemgame" at bounding box center [184, 158] width 89 height 11
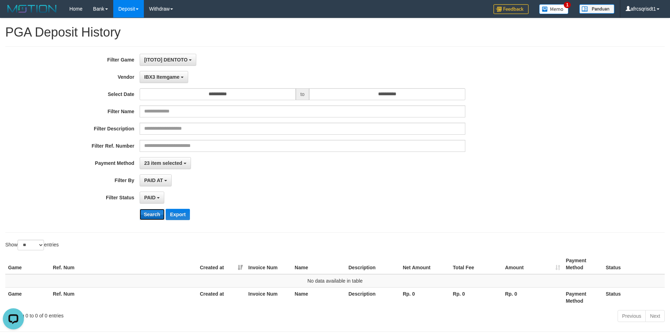
click at [162, 216] on button "Search" at bounding box center [152, 214] width 25 height 11
click at [168, 82] on button "IBX3 Itemgame" at bounding box center [164, 77] width 49 height 12
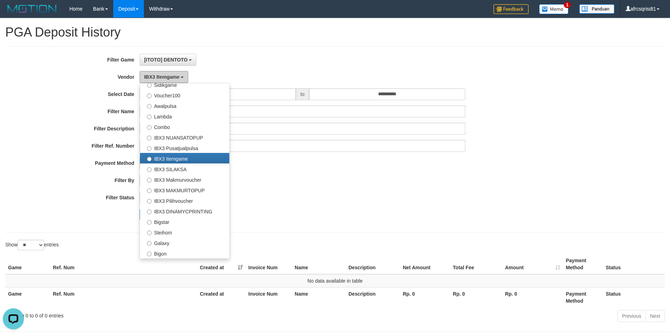
click at [170, 75] on span "IBX3 Itemgame" at bounding box center [161, 77] width 35 height 6
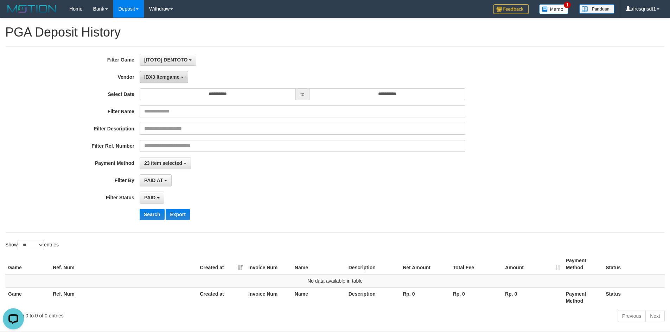
click at [175, 78] on span "IBX3 Itemgame" at bounding box center [161, 77] width 35 height 6
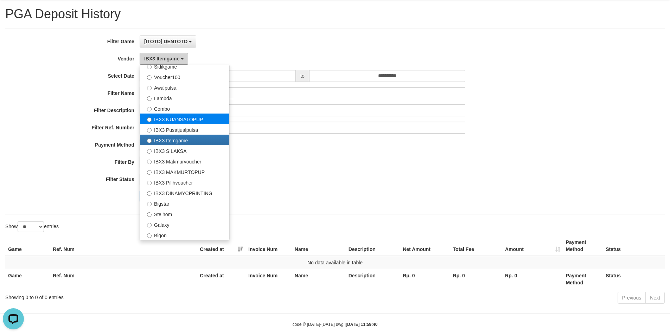
scroll to position [29, 0]
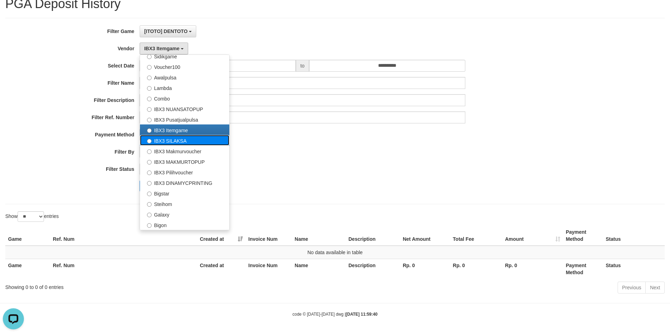
click at [179, 141] on label "IBX3 SILAKSA" at bounding box center [184, 140] width 89 height 11
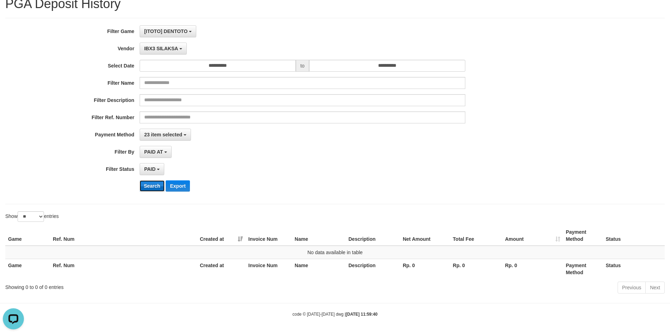
click at [152, 182] on button "Search" at bounding box center [152, 186] width 25 height 11
click at [165, 50] on span "IBX3 SILAKSA" at bounding box center [161, 49] width 34 height 6
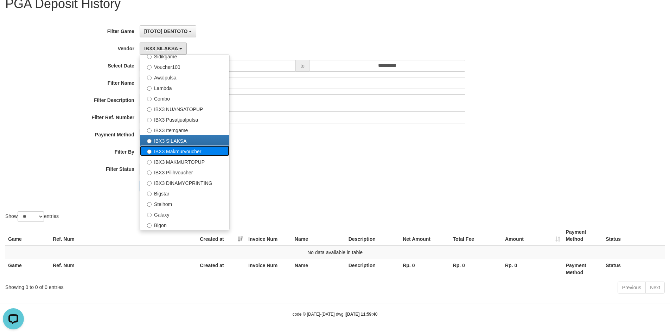
drag, startPoint x: 169, startPoint y: 152, endPoint x: 161, endPoint y: 170, distance: 20.0
click at [169, 152] on label "IBX3 Makmurvoucher" at bounding box center [184, 151] width 89 height 11
select select "**********"
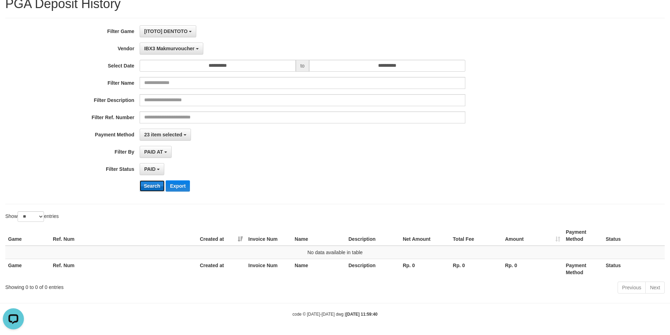
click at [150, 185] on button "Search" at bounding box center [152, 186] width 25 height 11
click at [175, 54] on button "IBX3 Makmurvoucher" at bounding box center [172, 49] width 64 height 12
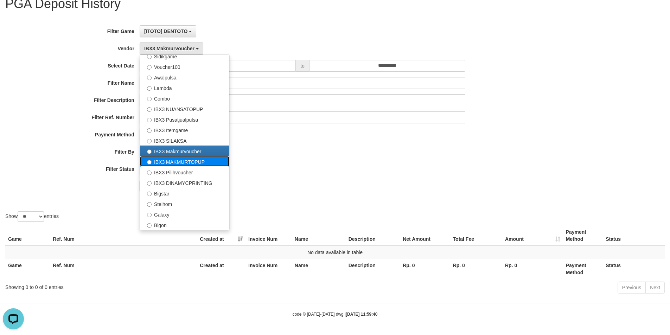
click at [166, 161] on label "IBX3 MAKMURTOPUP" at bounding box center [184, 161] width 89 height 11
select select "**********"
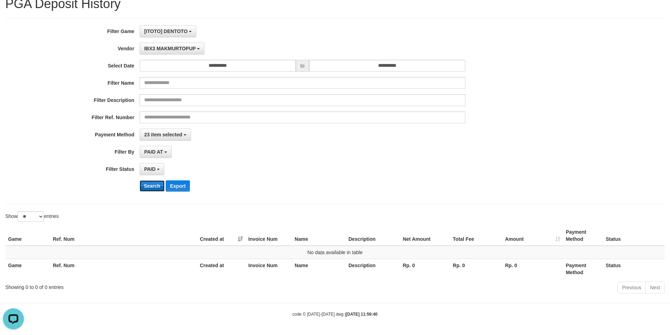
click at [157, 187] on button "Search" at bounding box center [152, 186] width 25 height 11
click at [171, 51] on span "IBX3 MAKMURTOPUP" at bounding box center [170, 49] width 52 height 6
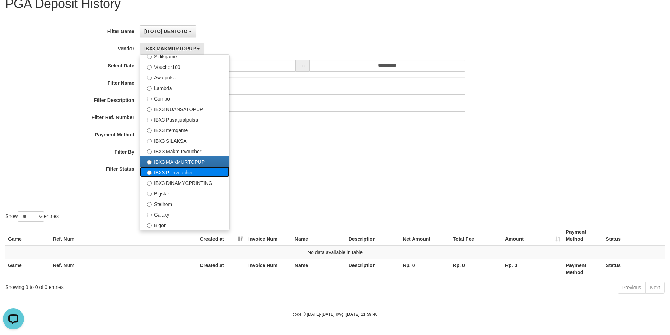
click at [172, 171] on label "IBX3 Pilihvoucher" at bounding box center [184, 172] width 89 height 11
select select "**********"
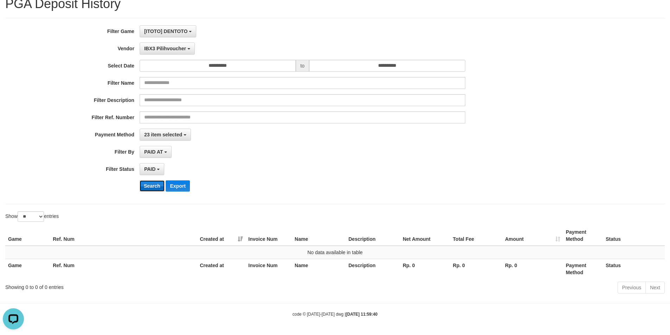
drag, startPoint x: 155, startPoint y: 185, endPoint x: 156, endPoint y: 180, distance: 4.6
click at [155, 185] on button "Search" at bounding box center [152, 186] width 25 height 11
click at [176, 47] on span "IBX3 Pilihvoucher" at bounding box center [165, 49] width 42 height 6
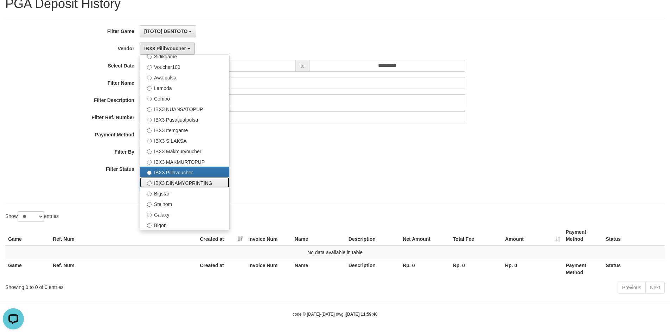
click at [172, 179] on label "IBX3 DINAMYCPRINTING" at bounding box center [184, 182] width 89 height 11
select select "**********"
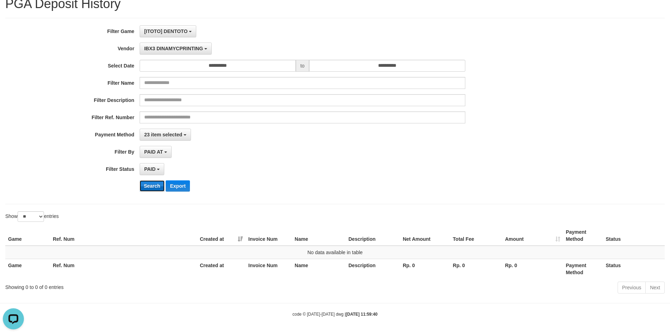
click at [155, 189] on button "Search" at bounding box center [152, 186] width 25 height 11
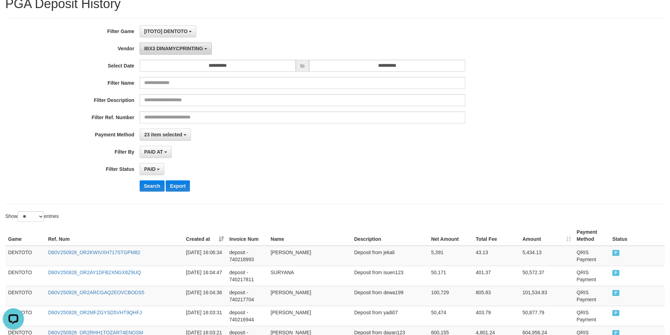
click at [182, 44] on button "IBX3 DINAMYCPRINTING" at bounding box center [176, 49] width 72 height 12
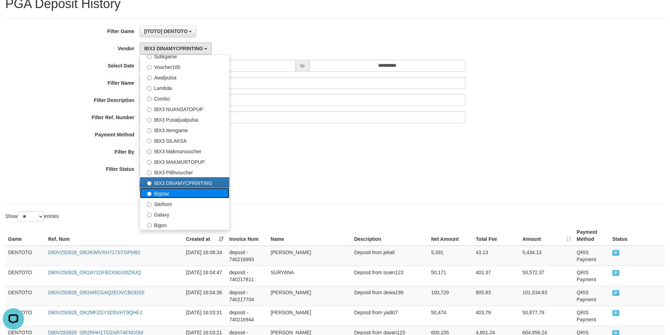
click at [181, 191] on label "Bigstar" at bounding box center [184, 193] width 89 height 11
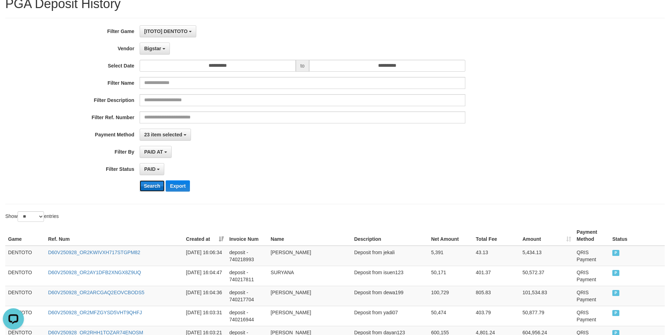
click at [158, 188] on button "Search" at bounding box center [152, 186] width 25 height 11
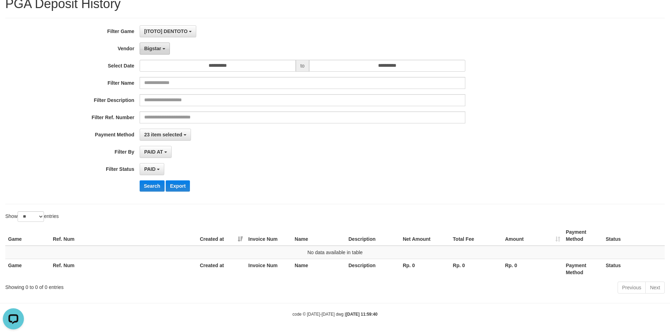
click at [164, 54] on button "Bigstar" at bounding box center [155, 49] width 30 height 12
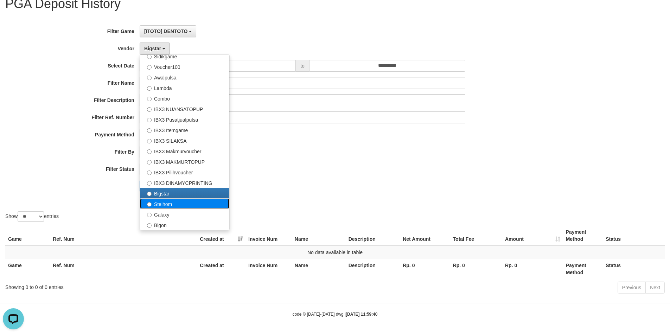
click at [172, 207] on label "Steihom" at bounding box center [184, 204] width 89 height 11
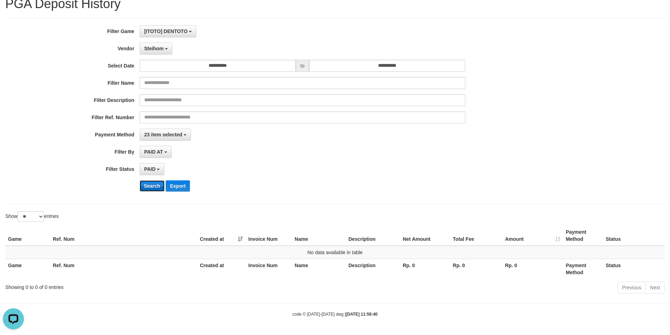
click at [161, 185] on button "Search" at bounding box center [152, 186] width 25 height 11
click at [159, 42] on div "**********" at bounding box center [279, 111] width 559 height 172
click at [160, 50] on span "Steihom" at bounding box center [153, 49] width 19 height 6
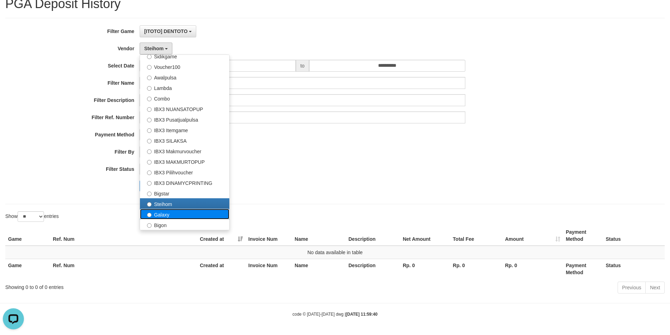
click at [188, 209] on label "Galaxy" at bounding box center [184, 214] width 89 height 11
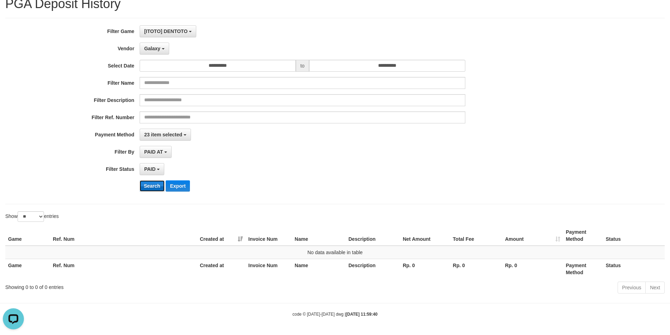
click at [156, 190] on button "Search" at bounding box center [152, 186] width 25 height 11
click at [153, 46] on span "Galaxy" at bounding box center [152, 49] width 16 height 6
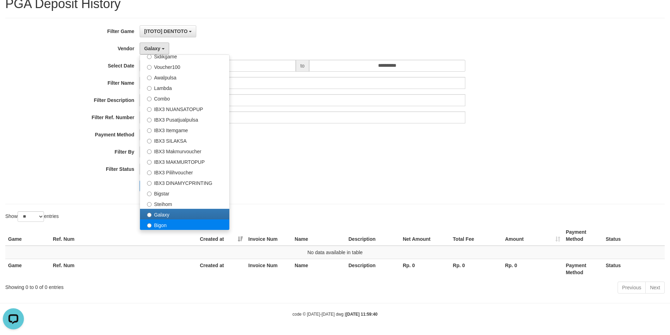
drag, startPoint x: 171, startPoint y: 219, endPoint x: 172, endPoint y: 225, distance: 6.0
click at [172, 225] on ul "- Default Vendor - [PERSON_NAME] Atlas WD LB Java Purple Green Gigantic Aladin …" at bounding box center [185, 143] width 90 height 176
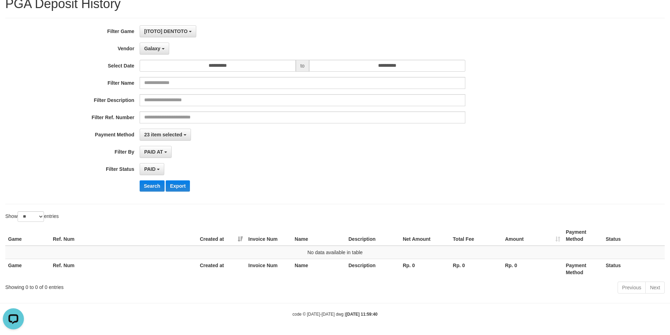
click at [172, 225] on div "Game Ref. Num Created at Invoice Num Name Description Net Amount Total Fee Amou…" at bounding box center [335, 252] width 670 height 57
drag, startPoint x: 157, startPoint y: 40, endPoint x: 157, endPoint y: 46, distance: 6.0
click at [157, 44] on div "**********" at bounding box center [279, 111] width 559 height 172
click at [157, 46] on span "Galaxy" at bounding box center [152, 49] width 16 height 6
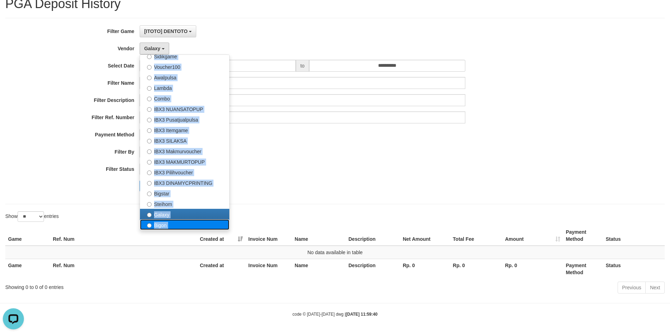
click at [165, 222] on label "Bigon" at bounding box center [184, 225] width 89 height 11
select select "**********"
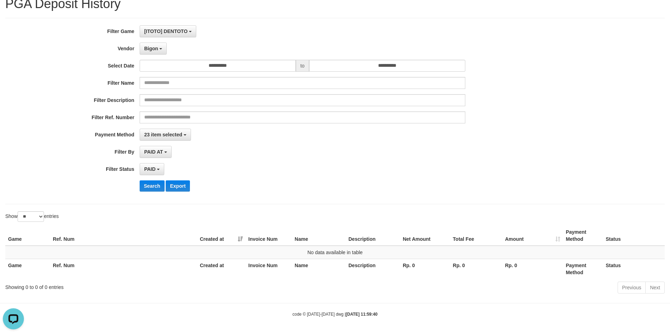
click at [156, 193] on div "**********" at bounding box center [279, 111] width 559 height 172
click at [156, 191] on button "Search" at bounding box center [152, 186] width 25 height 11
click at [150, 185] on button "Search" at bounding box center [152, 186] width 25 height 11
click at [155, 53] on button "Bigon" at bounding box center [153, 49] width 27 height 12
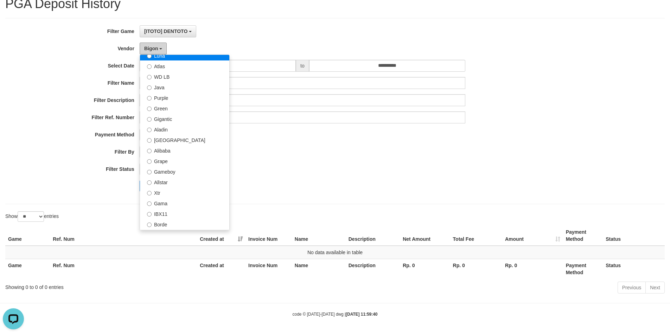
scroll to position [0, 0]
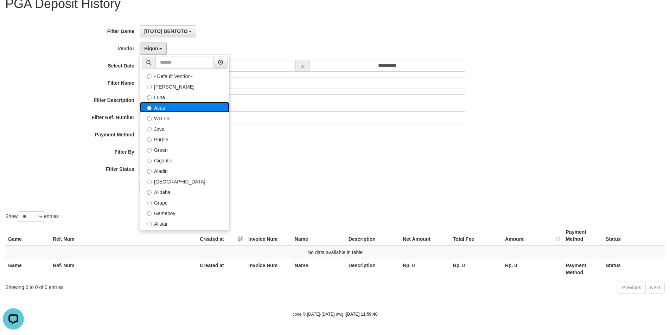
click at [184, 112] on label "Atlas" at bounding box center [184, 107] width 89 height 11
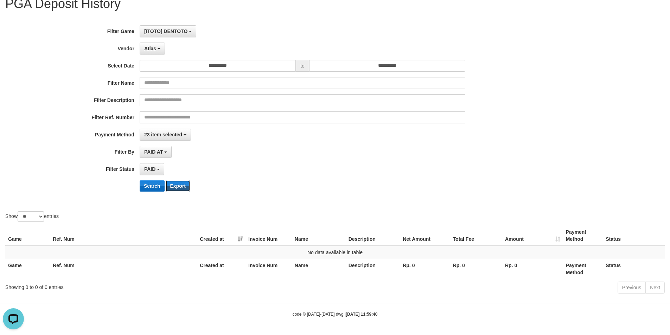
drag, startPoint x: 167, startPoint y: 187, endPoint x: 150, endPoint y: 189, distance: 16.8
click at [150, 189] on div "Search Export" at bounding box center [349, 186] width 419 height 11
click at [150, 188] on button "Search" at bounding box center [152, 186] width 25 height 11
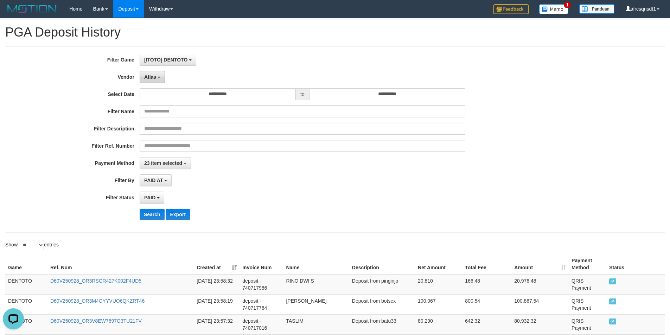
click at [147, 73] on button "Atlas" at bounding box center [152, 77] width 25 height 12
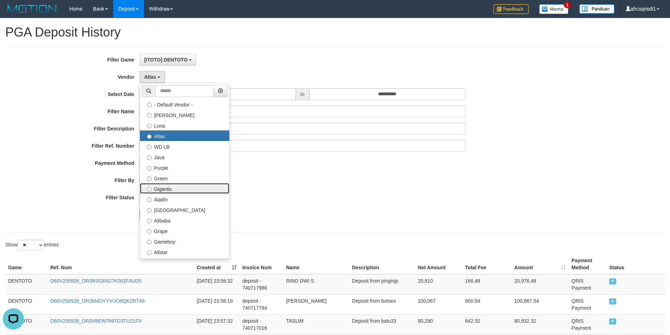
click at [171, 191] on label "Gigantic" at bounding box center [184, 188] width 89 height 11
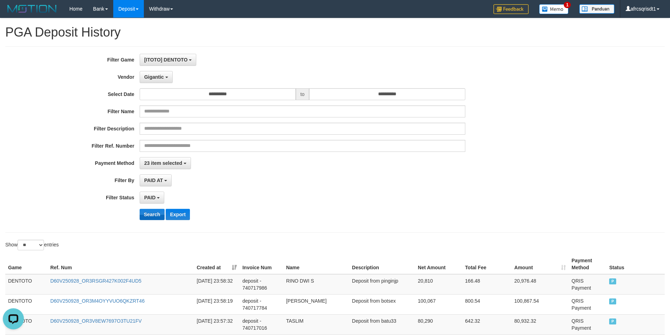
drag, startPoint x: 150, startPoint y: 208, endPoint x: 148, endPoint y: 214, distance: 5.9
click at [149, 211] on div "**********" at bounding box center [279, 140] width 559 height 172
click at [148, 214] on button "Search" at bounding box center [152, 214] width 25 height 11
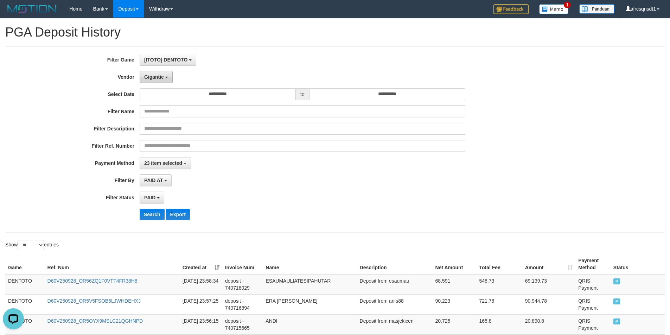
click at [170, 75] on button "Gigantic" at bounding box center [156, 77] width 33 height 12
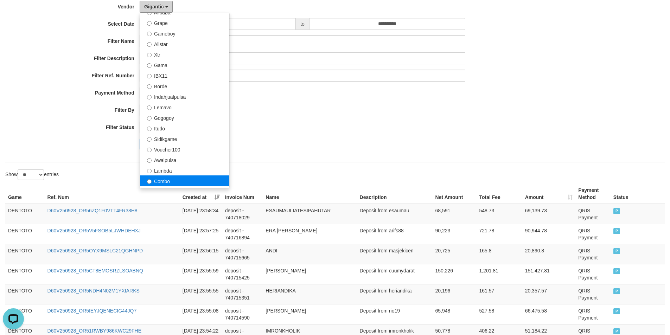
scroll to position [122, 0]
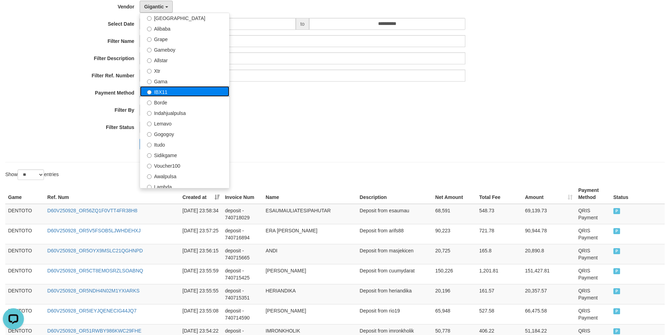
click at [190, 94] on label "IBX11" at bounding box center [184, 91] width 89 height 11
select select "**********"
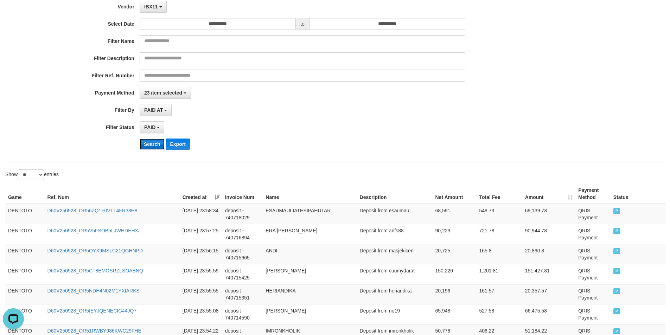
click at [145, 148] on button "Search" at bounding box center [152, 144] width 25 height 11
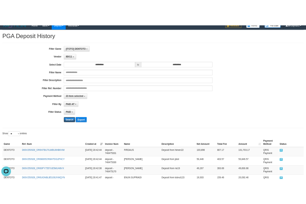
scroll to position [0, 0]
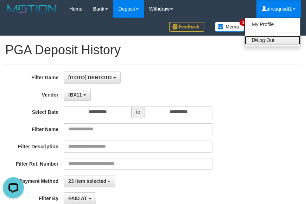
drag, startPoint x: 273, startPoint y: 38, endPoint x: 270, endPoint y: 40, distance: 4.1
click at [273, 38] on link "Log Out" at bounding box center [273, 40] width 56 height 9
